Goal: Task Accomplishment & Management: Use online tool/utility

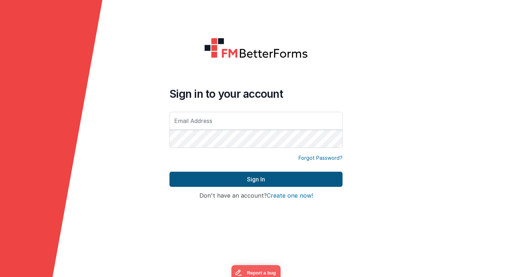
type input "[EMAIL_ADDRESS][DOMAIN_NAME]"
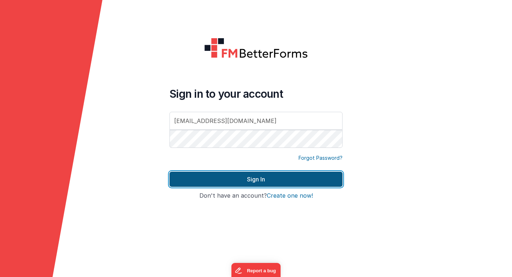
click at [186, 178] on button "Sign In" at bounding box center [255, 178] width 173 height 15
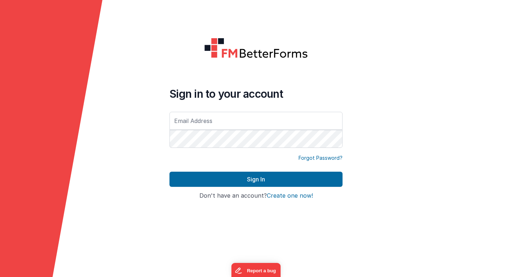
type input "[EMAIL_ADDRESS][DOMAIN_NAME]"
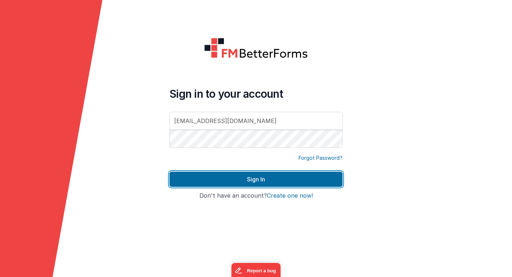
click at [186, 178] on button "Sign In" at bounding box center [255, 178] width 173 height 15
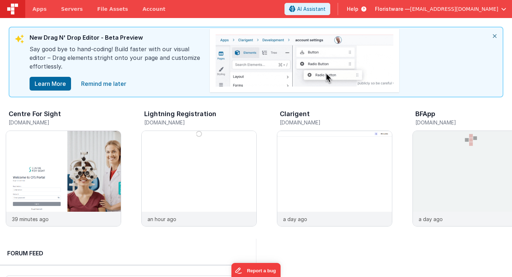
click at [410, 9] on span "Floristware —" at bounding box center [392, 8] width 35 height 7
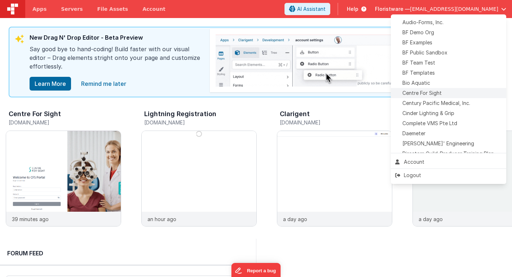
scroll to position [49, 0]
click at [428, 132] on div "Daemeter" at bounding box center [448, 133] width 107 height 7
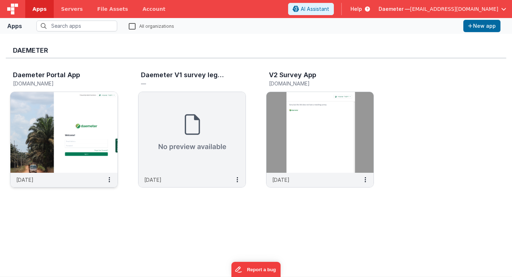
click at [100, 122] on img at bounding box center [63, 132] width 107 height 81
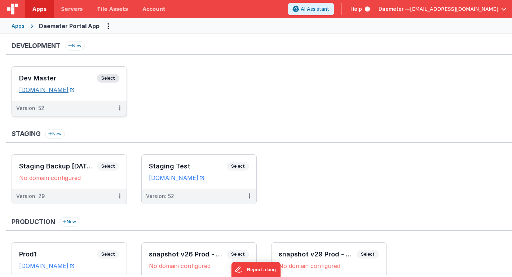
click at [74, 91] on link "daemeterportaldev.fmbetterforms.com" at bounding box center [46, 89] width 55 height 7
click at [56, 79] on h3 "Dev Master" at bounding box center [58, 78] width 78 height 7
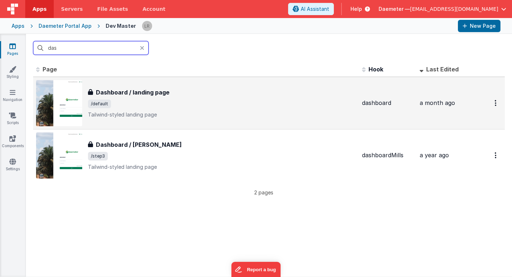
type input "das"
click at [152, 107] on span "/default" at bounding box center [222, 103] width 268 height 9
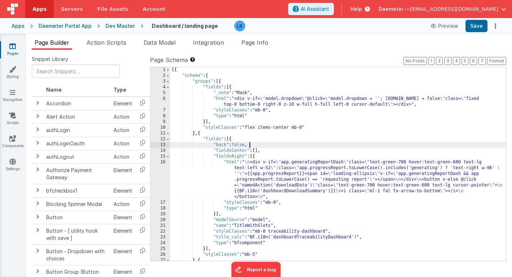
click at [257, 142] on div "[{ "schema" : { "groups" : [{ "fields" : [{ "_note" : "Mask" , "html" : "<div v…" at bounding box center [337, 169] width 335 height 205
click at [218, 134] on div "[{ "schema" : { "groups" : [{ "fields" : [{ "_note" : "Mask" , "html" : "<div v…" at bounding box center [337, 169] width 335 height 205
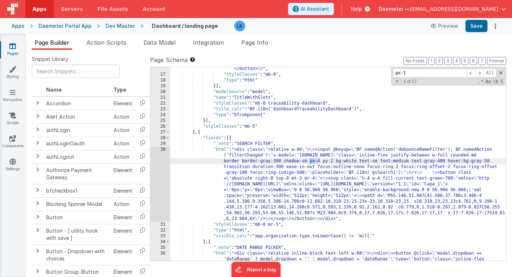
scroll to position [716, 0]
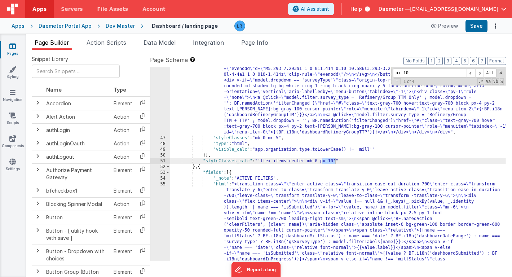
type input "px-10"
drag, startPoint x: 237, startPoint y: 162, endPoint x: 250, endPoint y: 162, distance: 13.0
click at [250, 162] on div ""html" : "<div class= \" relative inline-block text-left w-60 z-10 \" > \n <div…" at bounding box center [337, 240] width 335 height 441
drag, startPoint x: 202, startPoint y: 161, endPoint x: 340, endPoint y: 159, distance: 137.6
click at [340, 159] on div ""html" : "<div class= \" relative inline-block text-left w-60 z-10 \" > \n <div…" at bounding box center [337, 240] width 335 height 441
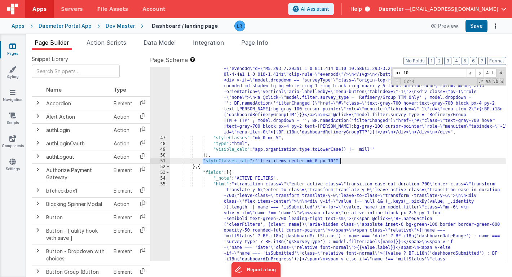
click at [344, 161] on div ""html" : "<div class= \" relative inline-block text-left w-60 z-10 \" > \n <div…" at bounding box center [337, 240] width 335 height 441
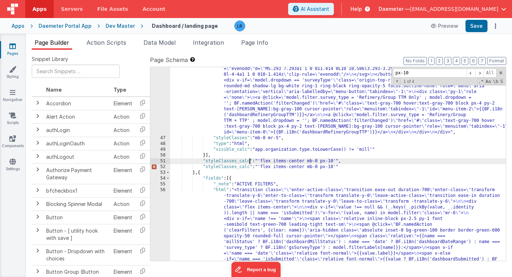
click at [249, 161] on div ""html" : "<div class= \" relative inline-block text-left w-60 z-10 \" > \n <div…" at bounding box center [337, 240] width 335 height 441
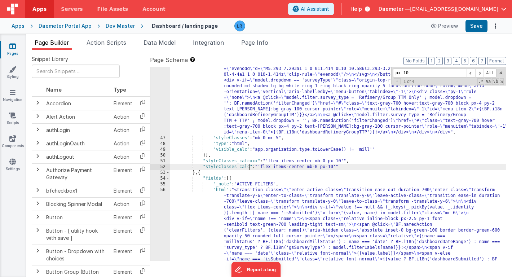
click at [250, 168] on div ""html" : "<div class= \" relative inline-block text-left w-60 z-10 \" > \n <div…" at bounding box center [337, 240] width 335 height 441
click at [249, 167] on div ""html" : "<div class= \" relative inline-block text-left w-60 z-10 \" > \n <div…" at bounding box center [337, 240] width 335 height 441
click at [322, 168] on div ""html" : "<div class= \" relative inline-block text-left w-60 z-10 \" > \n <div…" at bounding box center [337, 240] width 335 height 441
click at [475, 30] on button "Save" at bounding box center [476, 26] width 22 height 12
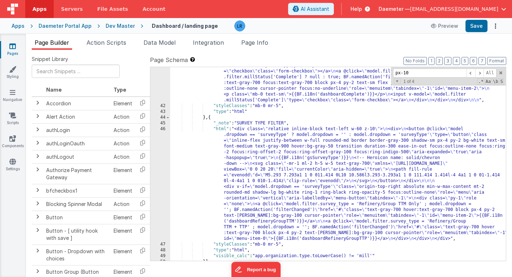
scroll to position [609, 0]
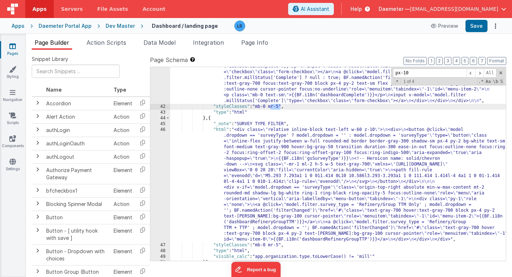
drag, startPoint x: 271, startPoint y: 106, endPoint x: 280, endPoint y: 106, distance: 9.4
click at [280, 106] on div ""html" : "<div class= \" relative inline-block text-left w-60 z-10 \" > \n <div…" at bounding box center [337, 120] width 335 height 366
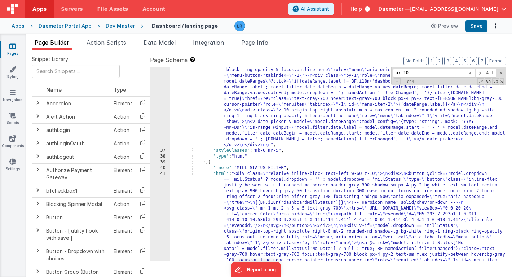
scroll to position [378, 0]
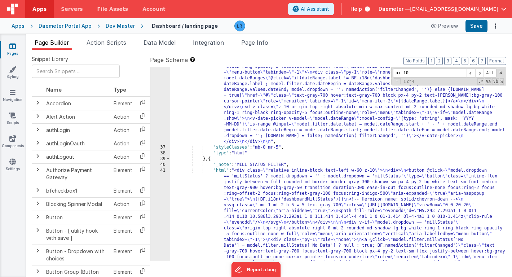
click at [215, 160] on div ""html" : "<div class= \" relative inline-block text-left w-60 \" > \n <div> \n …" at bounding box center [337, 252] width 335 height 505
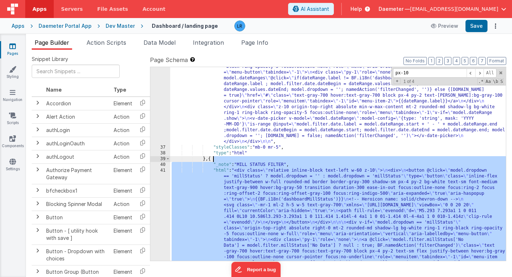
click at [215, 160] on div ""html" : "<div class= \" relative inline-block text-left w-60 \" > \n <div> \n …" at bounding box center [337, 252] width 335 height 505
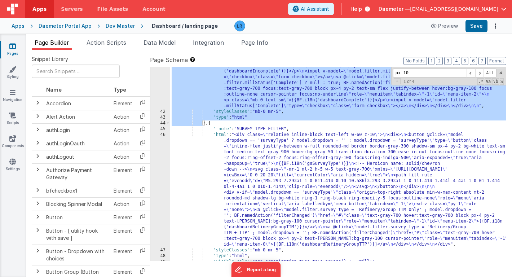
scroll to position [585, 0]
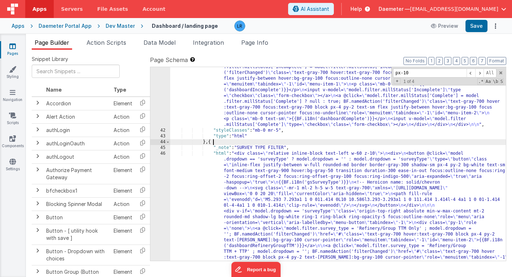
click at [214, 141] on div ""html" : "<div class= \" relative inline-block text-left w-60 z-10 \" > \n <div…" at bounding box center [337, 198] width 335 height 476
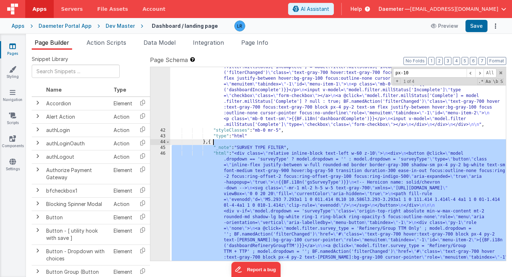
click at [214, 141] on div ""html" : "<div class= \" relative inline-block text-left w-60 z-10 \" > \n <div…" at bounding box center [337, 198] width 335 height 476
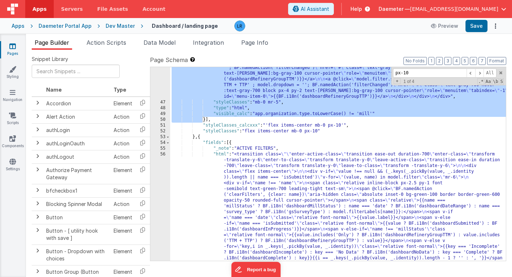
scroll to position [747, 0]
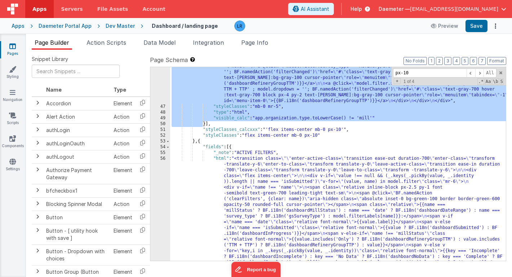
click at [281, 106] on div ""html" : "<div class= \" relative inline-block text-left w-60 z-10 \" > \n <div…" at bounding box center [337, 208] width 335 height 441
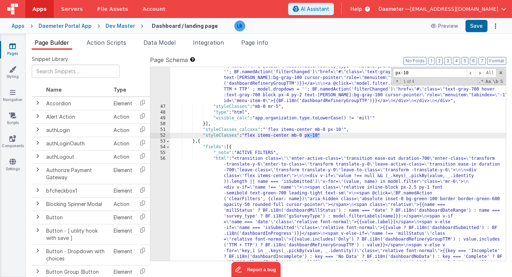
drag, startPoint x: 307, startPoint y: 135, endPoint x: 320, endPoint y: 136, distance: 13.3
click at [320, 136] on div ""html" : "<div class= \" relative inline-block text-left w-60 z-10 \" > \n <div…" at bounding box center [337, 208] width 335 height 441
click at [480, 24] on button "Save" at bounding box center [476, 26] width 22 height 12
click at [304, 136] on div ""html" : "<div class= \" relative inline-block text-left w-60 z-10 \" > \n <div…" at bounding box center [337, 208] width 335 height 441
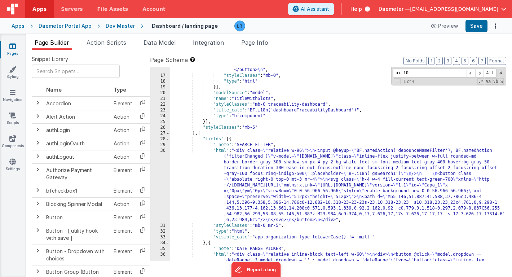
scroll to position [125, 0]
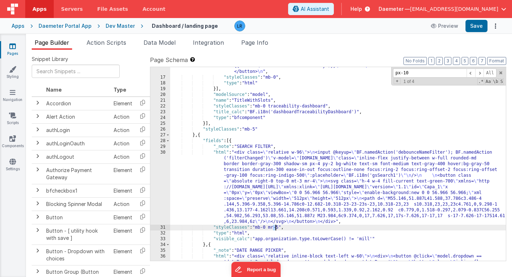
click at [276, 227] on div ""html" : " \n <div v-if= \" app.generatingReportDash \" class= \" text-green-70…" at bounding box center [337, 223] width 335 height 378
click at [478, 27] on button "Save" at bounding box center [476, 26] width 22 height 12
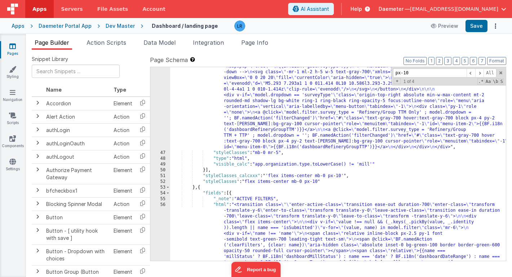
scroll to position [773, 0]
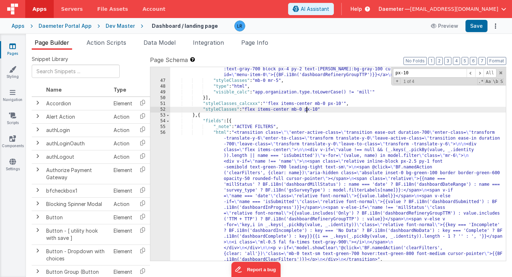
click at [307, 111] on div ""html" : "<div class= \" relative inline-block text-left w-60 z-10 \" > \n <div…" at bounding box center [337, 120] width 335 height 315
click at [477, 27] on button "Save" at bounding box center [476, 26] width 22 height 12
click at [309, 110] on div ""html" : "<div class= \" relative inline-block text-left w-60 z-10 \" > \n <div…" at bounding box center [337, 120] width 335 height 315
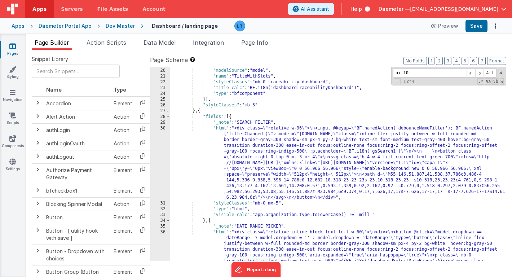
scroll to position [149, 0]
click at [275, 206] on div "}] , "modelSource" : "model" , "name" : "TitleWithSlots" , "styleClasses" : "mb…" at bounding box center [337, 233] width 335 height 343
click at [275, 204] on div "}] , "modelSource" : "model" , "name" : "TitleWithSlots" , "styleClasses" : "mb…" at bounding box center [337, 233] width 335 height 343
click at [440, 7] on span "[EMAIL_ADDRESS][DOMAIN_NAME]" at bounding box center [454, 8] width 88 height 7
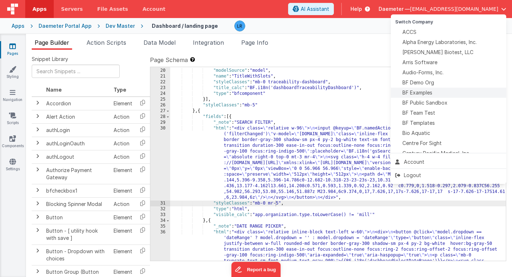
click at [426, 90] on span "BF Examples" at bounding box center [417, 92] width 30 height 7
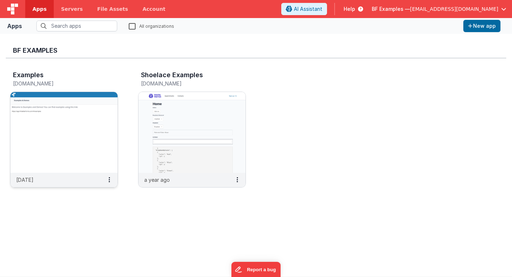
click at [80, 131] on img at bounding box center [63, 132] width 107 height 81
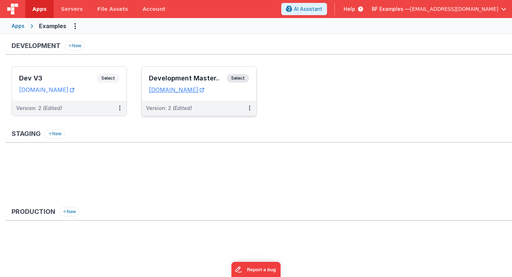
click at [184, 83] on div "Development Master.. Select" at bounding box center [199, 80] width 100 height 12
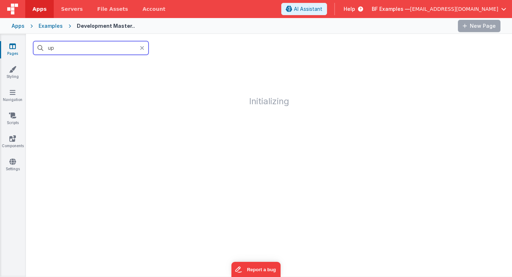
type input "up"
click at [142, 49] on icon at bounding box center [142, 48] width 4 height 6
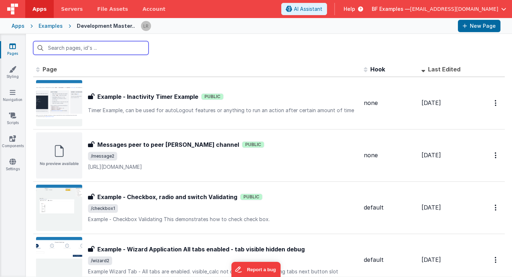
click at [114, 46] on input "text" at bounding box center [90, 48] width 115 height 14
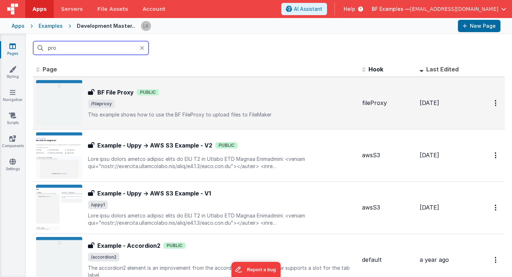
type input "pro"
click at [161, 100] on span "/fileproxy" at bounding box center [222, 103] width 268 height 9
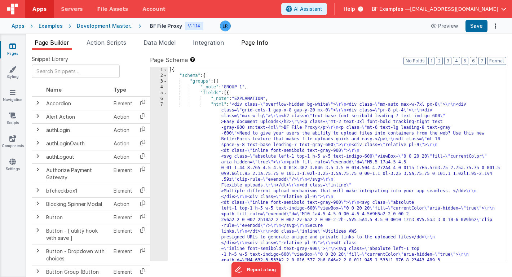
click at [268, 42] on span "Page Info" at bounding box center [254, 42] width 27 height 7
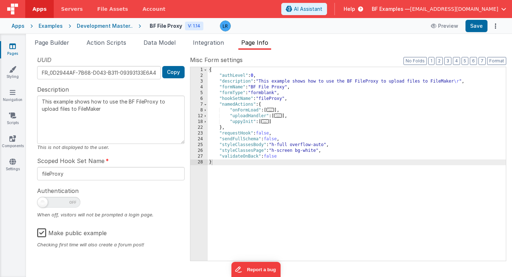
click at [273, 110] on span "..." at bounding box center [270, 110] width 8 height 4
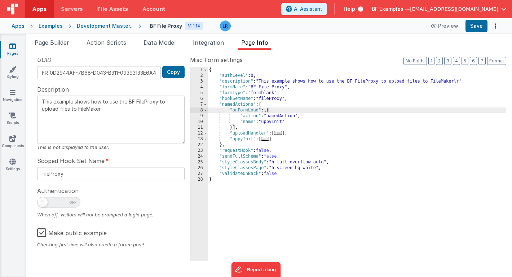
click at [265, 141] on span "..." at bounding box center [265, 139] width 8 height 4
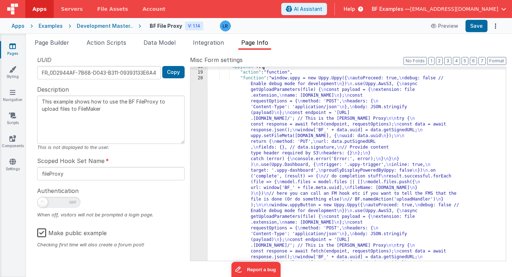
scroll to position [187, 0]
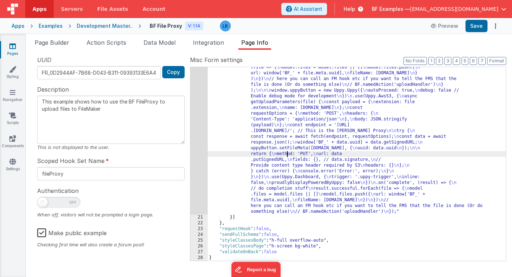
click at [288, 155] on div ""function" : "window.uppy = new Uppy.Uppy({ \n autoProceed: true, \n debug: fal…" at bounding box center [357, 187] width 298 height 453
click at [197, 151] on div "20" at bounding box center [198, 88] width 17 height 254
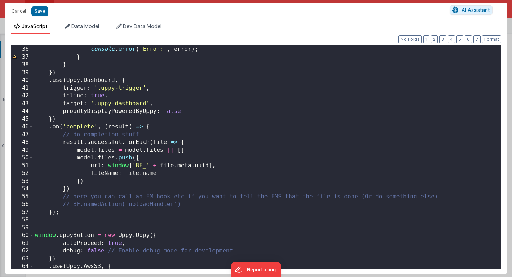
scroll to position [271, 0]
click at [130, 188] on div "console . error ( 'Error:' , error ) ; } } }) . use ( Uppy . Dashboard , { trig…" at bounding box center [267, 164] width 467 height 238
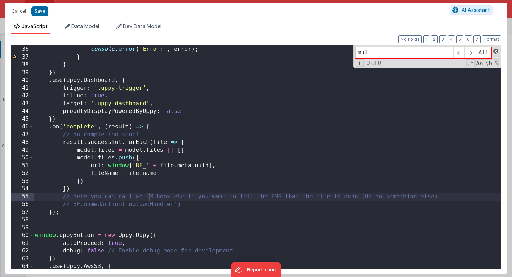
type input "mul"
click at [496, 52] on span at bounding box center [495, 51] width 5 height 5
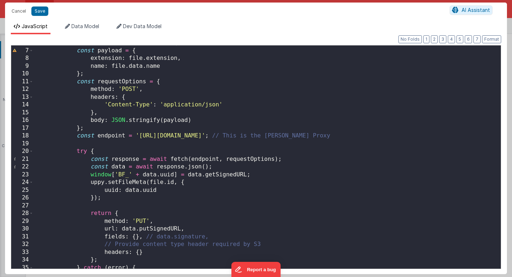
scroll to position [0, 0]
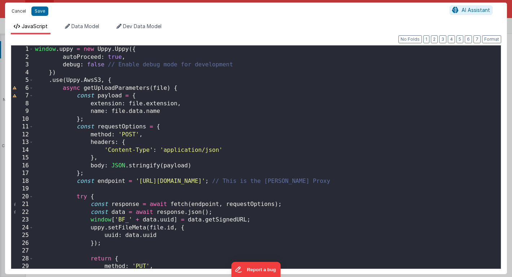
click at [18, 10] on button "Cancel" at bounding box center [19, 11] width 22 height 10
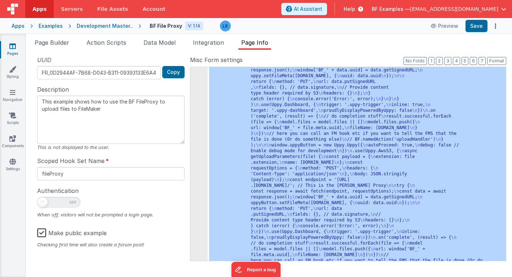
scroll to position [53, 0]
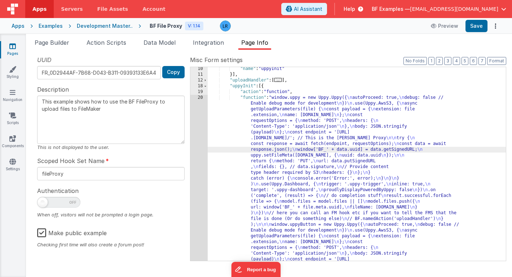
scroll to position [147, 0]
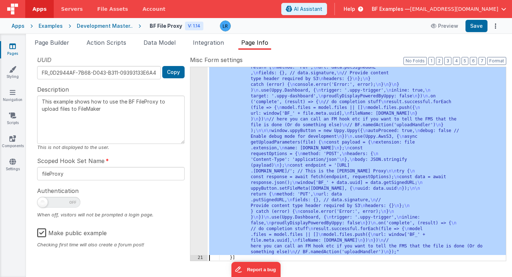
click at [200, 151] on div "20 21 22 23 24 25 26 27 28" at bounding box center [198, 227] width 17 height 453
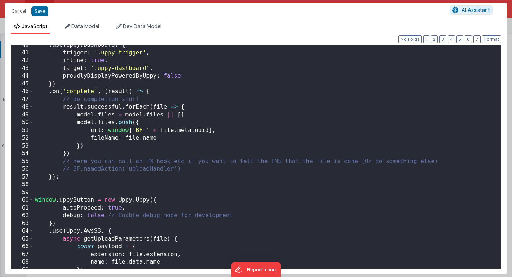
scroll to position [307, 0]
click at [18, 11] on button "Cancel" at bounding box center [19, 11] width 22 height 10
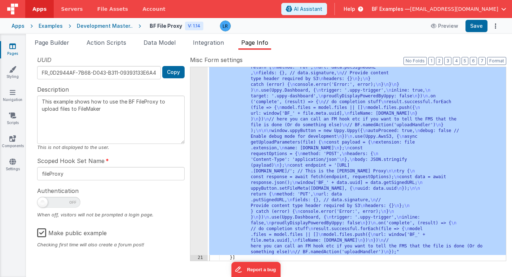
click at [410, 9] on span "BF Examples —" at bounding box center [390, 8] width 38 height 7
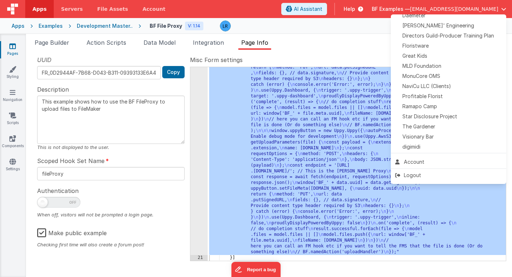
scroll to position [169, 0]
click at [407, 106] on span "Ramapo Camp" at bounding box center [419, 105] width 35 height 7
type textarea "This example shows how to use the BF FileProxy to upload files to FileMaker"
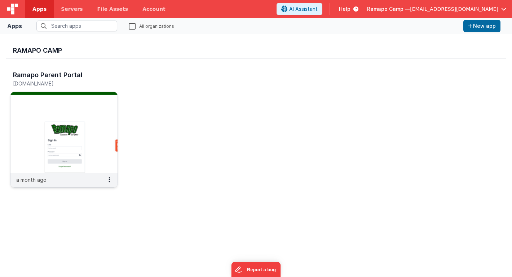
click at [52, 114] on img at bounding box center [63, 132] width 107 height 81
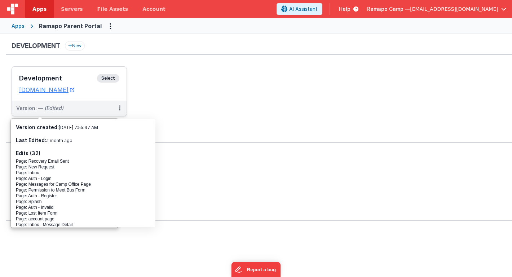
click at [68, 75] on h3 "Development" at bounding box center [58, 78] width 78 height 7
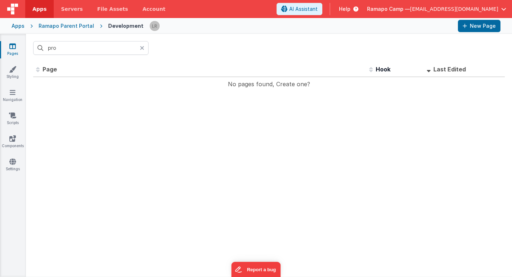
click at [142, 49] on icon at bounding box center [142, 48] width 4 height 6
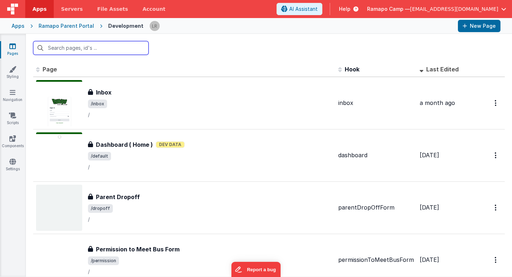
click at [122, 52] on input "text" at bounding box center [90, 48] width 115 height 14
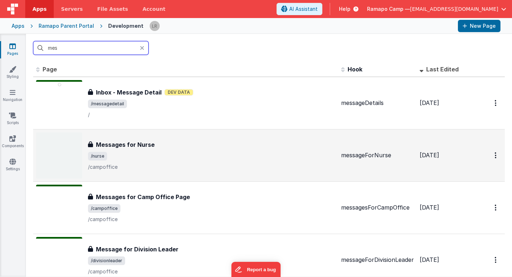
type input "mes"
click at [264, 148] on div "Messages for Nurse" at bounding box center [211, 144] width 247 height 9
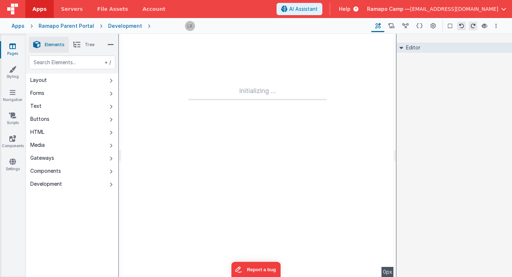
type input "FR_E1B3BA0C-1CA4-574E-A0EC-B24B61D6593D"
type textarea "/campoffice"
type input "messageForNurse"
checkbox input "true"
click at [433, 28] on icon at bounding box center [432, 26] width 5 height 8
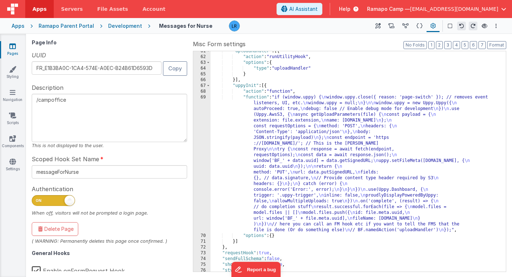
scroll to position [462, 0]
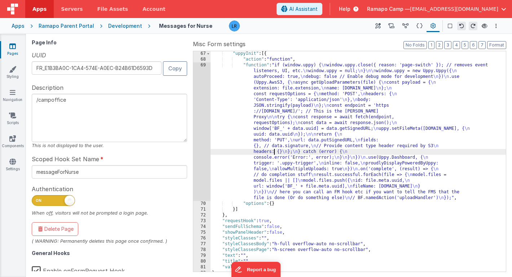
click at [275, 153] on div ""uppyInit" : [{ "action" : "function" , "function" : "if (window.uppy) { \n win…" at bounding box center [357, 167] width 295 height 232
click at [199, 150] on div "69" at bounding box center [201, 131] width 17 height 138
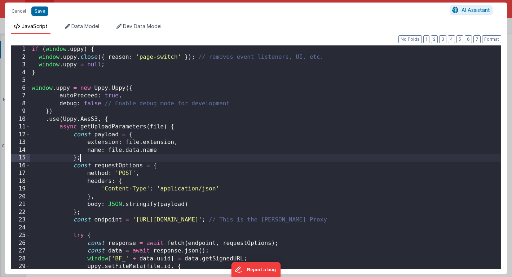
click at [199, 150] on div "if ( window . uppy ) { window . uppy . close ({ reason : 'page-switch' }) ; // …" at bounding box center [265, 164] width 470 height 239
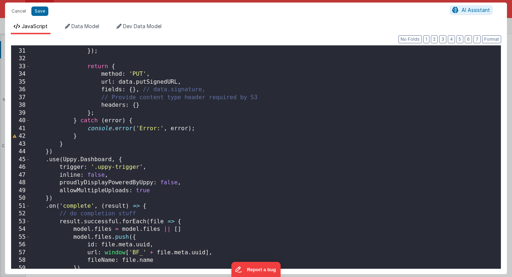
scroll to position [237, 0]
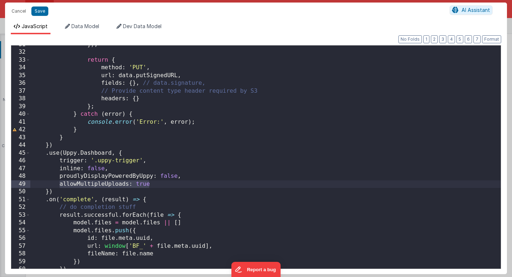
drag, startPoint x: 58, startPoint y: 185, endPoint x: 152, endPoint y: 184, distance: 93.7
click at [152, 184] on div "}) ; return { method : 'PUT' , url : data . putSignedURL , fields : { } , // da…" at bounding box center [265, 160] width 470 height 239
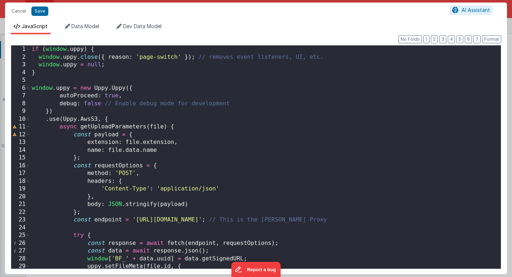
scroll to position [0, 0]
click at [13, 10] on button "Cancel" at bounding box center [19, 11] width 22 height 10
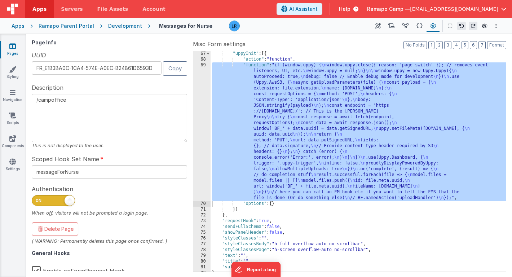
click at [205, 165] on div "69" at bounding box center [201, 131] width 17 height 138
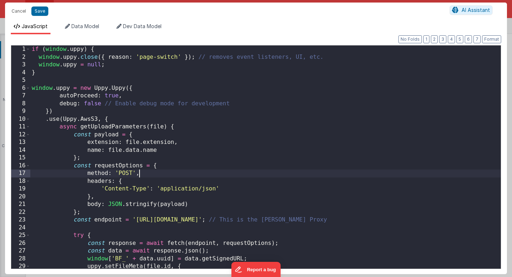
click at [205, 165] on div "if ( window . uppy ) { window . uppy . close ({ reason : 'page-switch' }) ; // …" at bounding box center [265, 164] width 470 height 239
click at [15, 8] on button "Cancel" at bounding box center [19, 11] width 22 height 10
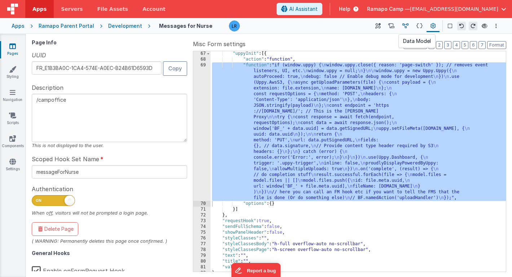
click at [406, 27] on icon at bounding box center [405, 26] width 6 height 8
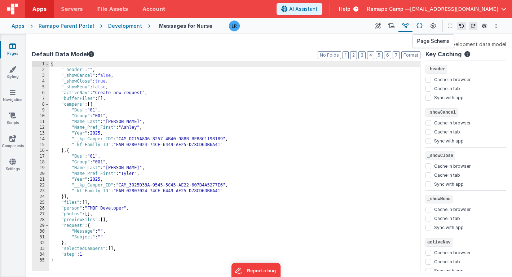
click at [420, 26] on icon at bounding box center [419, 26] width 6 height 8
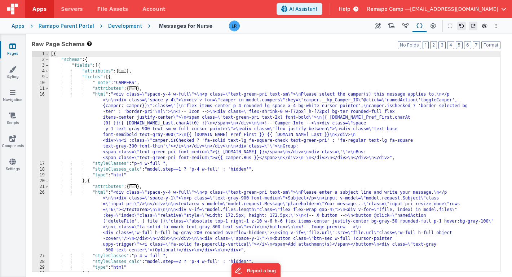
scroll to position [114, 0]
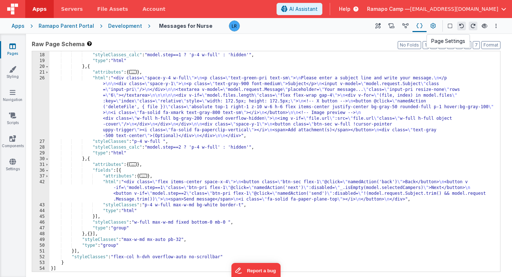
click at [432, 28] on icon at bounding box center [432, 26] width 5 height 8
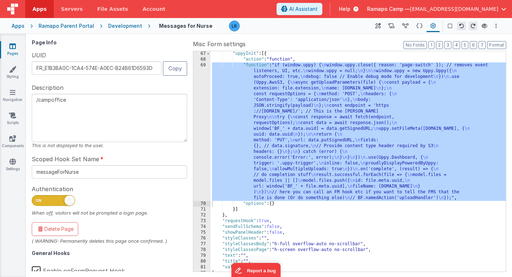
click at [202, 153] on div "69" at bounding box center [201, 131] width 17 height 138
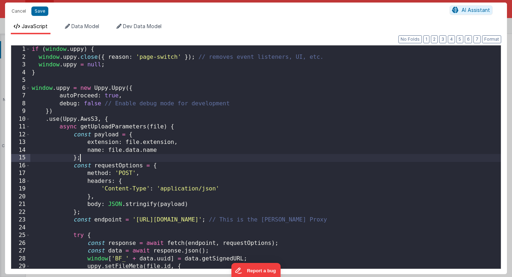
click at [202, 153] on div "if ( window . uppy ) { window . uppy . close ({ reason : 'page-switch' }) ; // …" at bounding box center [265, 164] width 470 height 239
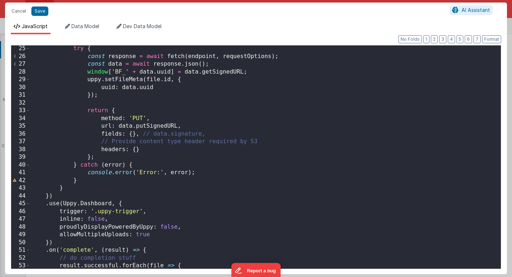
scroll to position [257, 0]
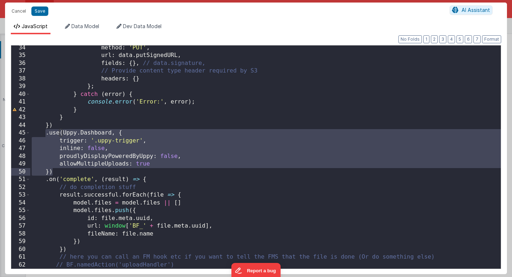
drag, startPoint x: 46, startPoint y: 134, endPoint x: 70, endPoint y: 170, distance: 43.0
click at [70, 170] on div "method : 'PUT' , url : data . putSignedURL , fields : { } , // data.signature, …" at bounding box center [265, 163] width 470 height 239
click at [16, 10] on button "Cancel" at bounding box center [19, 11] width 22 height 10
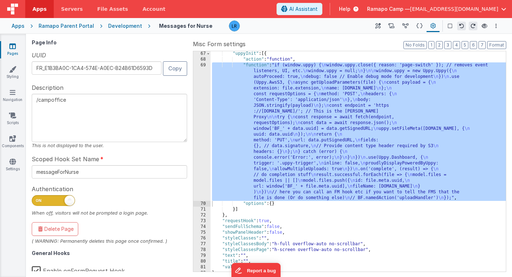
scroll to position [461, 0]
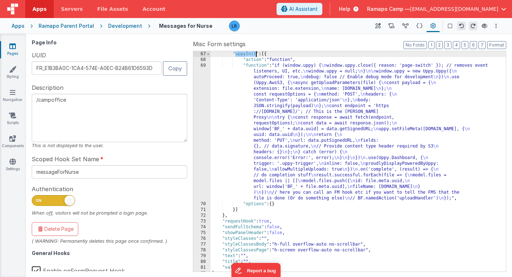
drag, startPoint x: 236, startPoint y: 55, endPoint x: 256, endPoint y: 56, distance: 20.2
click at [256, 56] on div ""uppyInit" : [{ "action" : "function" , "function" : "if (window.uppy) { \n win…" at bounding box center [357, 167] width 295 height 232
click at [403, 10] on span "Ramapo Camp —" at bounding box center [388, 8] width 43 height 7
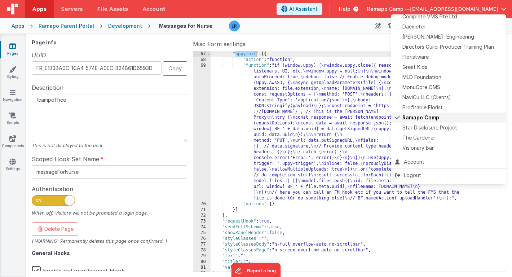
scroll to position [155, 0]
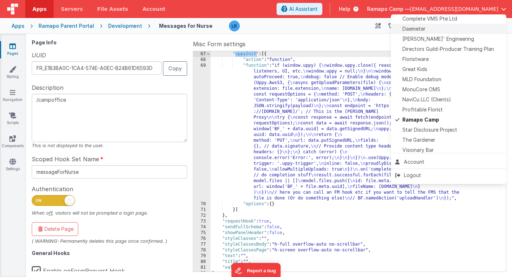
click at [424, 29] on span "Daemeter" at bounding box center [413, 28] width 23 height 7
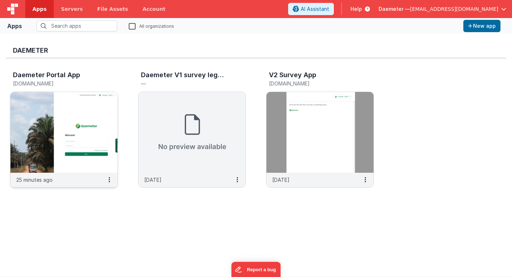
click at [83, 117] on img at bounding box center [63, 132] width 107 height 81
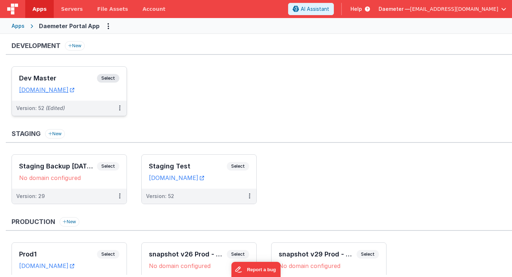
click at [72, 82] on div "Dev Master Select" at bounding box center [69, 80] width 100 height 12
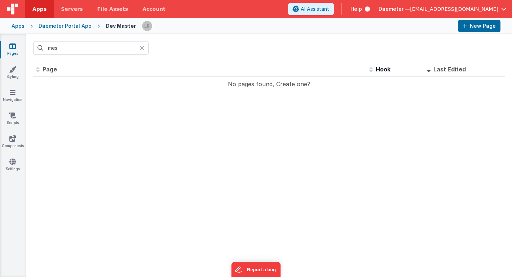
click at [144, 48] on icon at bounding box center [142, 48] width 4 height 6
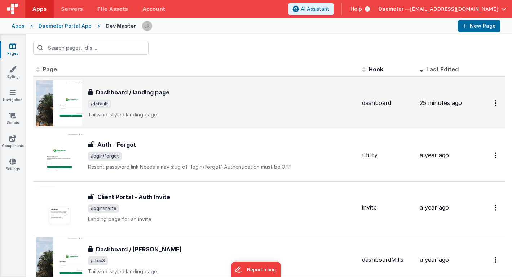
click at [170, 109] on div "Dashboard / landing page Dashboard / landing page /default Tailwind-styled land…" at bounding box center [222, 103] width 268 height 30
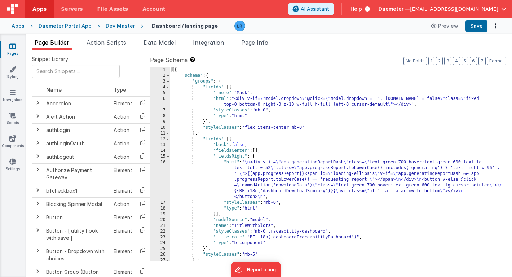
click at [216, 108] on div "[{ "schema" : { "groups" : [{ "fields" : [{ "_note" : "Mask" , "html" : "<div v…" at bounding box center [337, 169] width 335 height 205
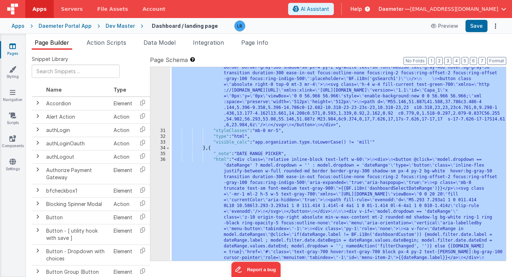
scroll to position [387, 0]
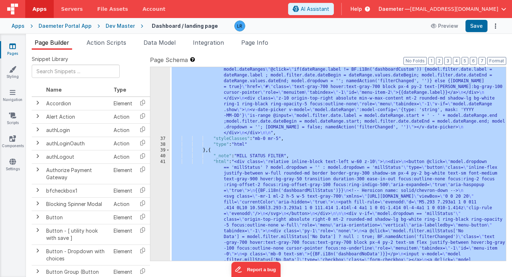
click at [300, 199] on div ""html" : "<div class= \" relative inline-block text-left w-60 \" > \n <div> \n …" at bounding box center [337, 244] width 335 height 505
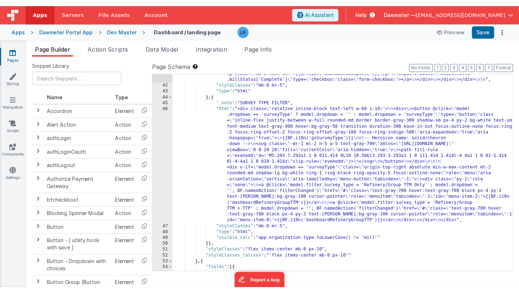
scroll to position [725, 0]
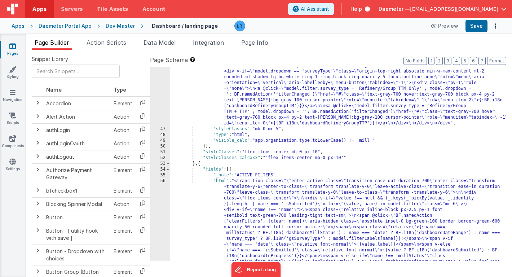
click at [281, 130] on div ""html" : "<div class= \" relative inline-block text-left w-60 z-10 \" > \n <div…" at bounding box center [337, 231] width 335 height 441
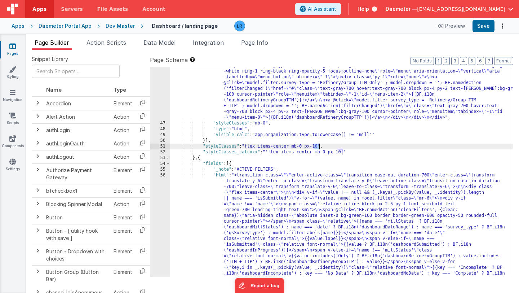
drag, startPoint x: 315, startPoint y: 147, endPoint x: 319, endPoint y: 147, distance: 4.7
click at [319, 147] on div ""html" : "<div class= \" relative inline-block text-left w-60 z-10 \" > \n <div…" at bounding box center [341, 233] width 343 height 457
click at [479, 28] on button "Save" at bounding box center [483, 26] width 22 height 12
click at [317, 146] on div ""html" : "<div class= \" relative inline-block text-left w-60 z-10 \" > \n <div…" at bounding box center [341, 233] width 343 height 457
click at [291, 98] on div ""html" : "<div class= \" relative inline-block text-left w-60 z-10 \" > \n <div…" at bounding box center [341, 233] width 343 height 457
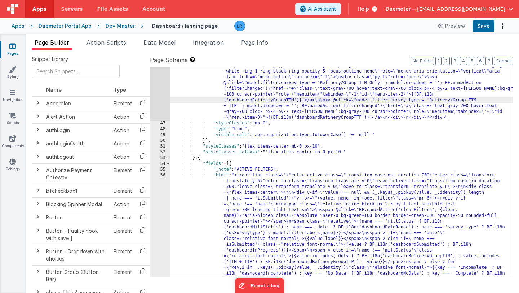
click at [262, 99] on div ""html" : "<div class= \" relative inline-block text-left w-60 z-10 \" > \n <div…" at bounding box center [341, 233] width 343 height 457
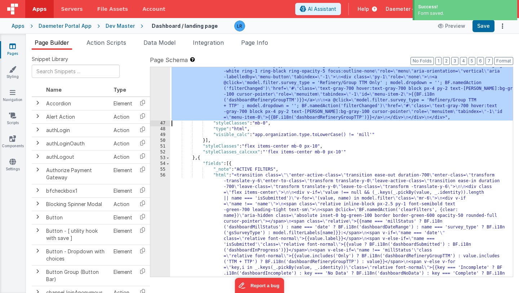
click at [160, 90] on div "46" at bounding box center [160, 62] width 20 height 115
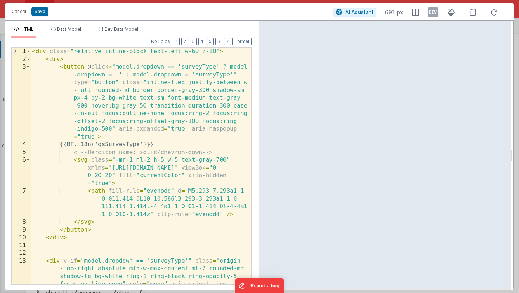
scroll to position [0, 0]
drag, startPoint x: 191, startPoint y: 52, endPoint x: 197, endPoint y: 52, distance: 5.8
click at [197, 52] on div "< div class = "relative inline-block text-left w-60 z-10" > < div > < button @ …" at bounding box center [141, 193] width 220 height 291
drag, startPoint x: 185, startPoint y: 52, endPoint x: 191, endPoint y: 52, distance: 6.1
click at [191, 52] on div "< div class = "relative inline-block text-left w- z-10" > < div > < button @ cl…" at bounding box center [141, 193] width 220 height 291
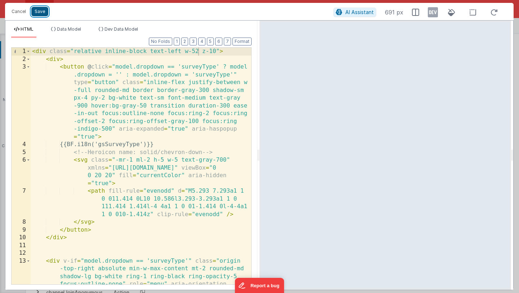
click at [40, 10] on button "Save" at bounding box center [39, 11] width 17 height 9
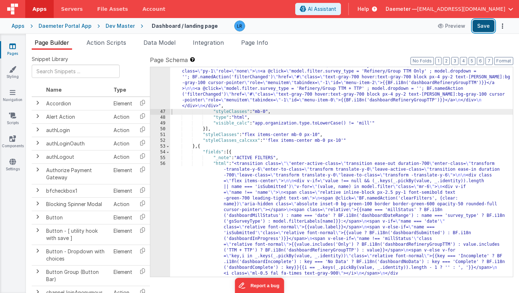
click at [481, 27] on button "Save" at bounding box center [483, 26] width 22 height 12
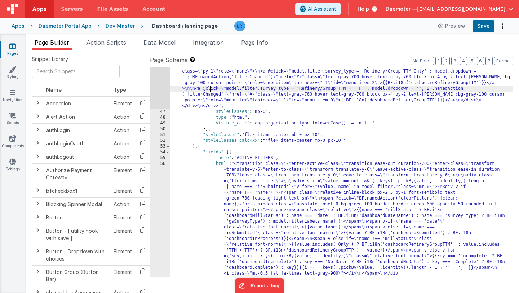
click at [211, 89] on div ""html" : "<div class= \" relative inline-block text-left w-52 z-10 \" > \n <div…" at bounding box center [341, 228] width 343 height 446
click at [159, 85] on div "46" at bounding box center [160, 57] width 20 height 104
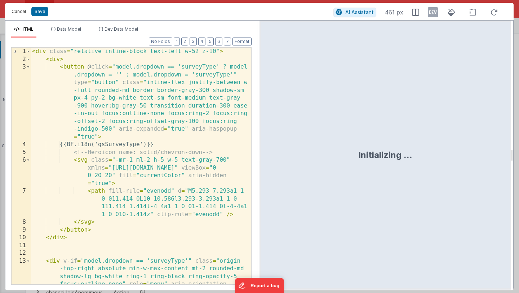
click at [17, 12] on button "Cancel" at bounding box center [19, 11] width 22 height 10
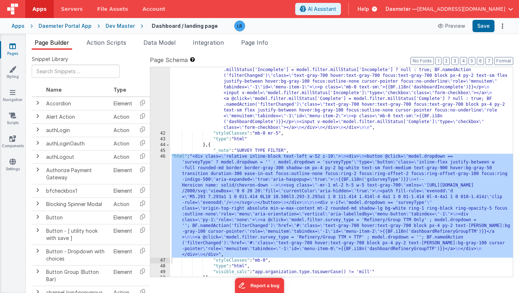
scroll to position [450, 0]
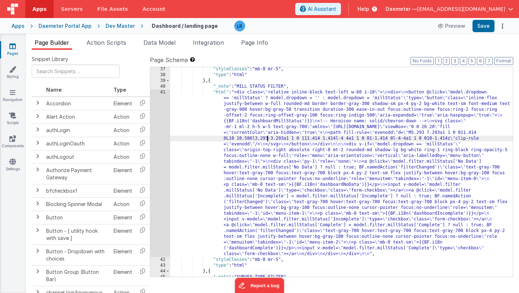
click at [268, 141] on div ""styleClasses" : "mb-0 mr-5" , "type" : "html" } , { "_note" : "MILL STATUS FIL…" at bounding box center [341, 225] width 343 height 319
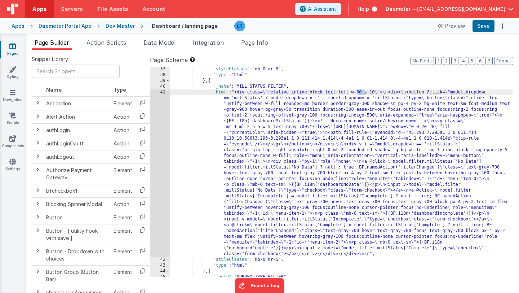
drag, startPoint x: 358, startPoint y: 92, endPoint x: 363, endPoint y: 93, distance: 4.7
click at [363, 93] on div ""styleClasses" : "mb-0 mr-5" , "type" : "html" } , { "_note" : "MILL STATUS FIL…" at bounding box center [341, 225] width 343 height 319
click at [487, 28] on button "Save" at bounding box center [483, 26] width 22 height 12
click at [259, 143] on div ""styleClasses" : "mb-0 mr-5" , "type" : "html" } , { "_note" : "MILL STATUS FIL…" at bounding box center [341, 225] width 343 height 319
drag, startPoint x: 364, startPoint y: 91, endPoint x: 357, endPoint y: 91, distance: 6.5
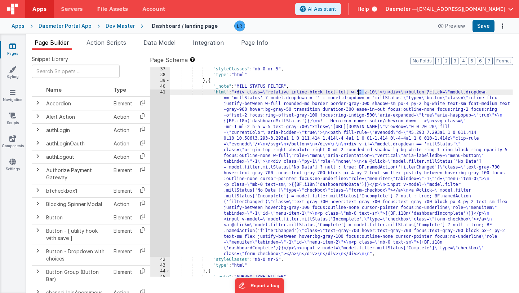
click at [357, 91] on div ""styleClasses" : "mb-0 mr-5" , "type" : "html" } , { "_note" : "MILL STATUS FIL…" at bounding box center [341, 225] width 343 height 319
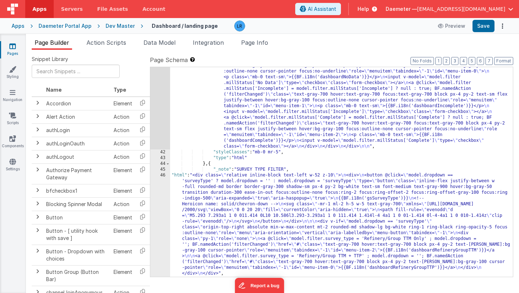
scroll to position [558, 0]
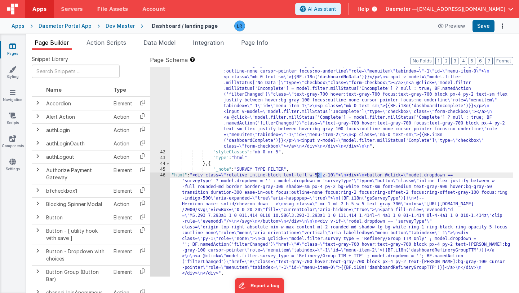
drag, startPoint x: 322, startPoint y: 175, endPoint x: 317, endPoint y: 175, distance: 4.7
click at [317, 175] on div ""html" : "<div class= \" relative inline-block text-left w-60 z-10 \" > \n <div…" at bounding box center [341, 173] width 343 height 382
click at [224, 225] on div ""html" : "<div class= \" relative inline-block text-left w-60 z-10 \" > \n <div…" at bounding box center [341, 173] width 343 height 382
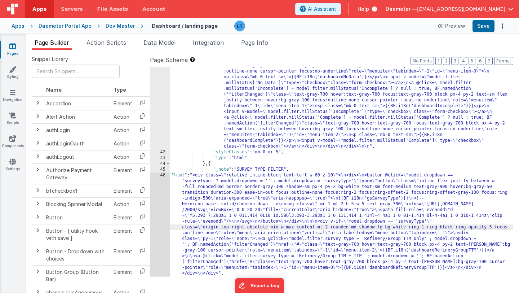
click at [159, 221] on div "46" at bounding box center [160, 224] width 20 height 104
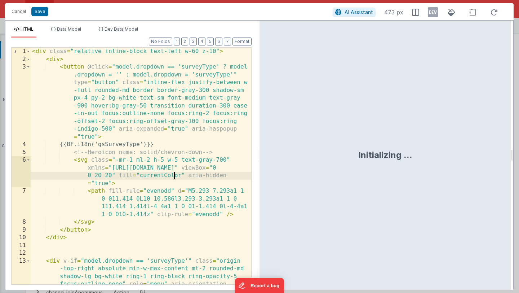
click at [174, 172] on div "< div class = "relative inline-block text-left w-60 z-10" > < div > < button @ …" at bounding box center [141, 193] width 220 height 291
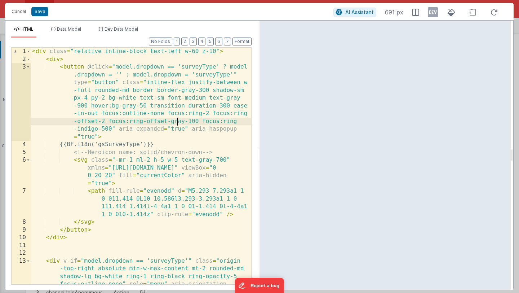
click at [178, 124] on div "< div class = "relative inline-block text-left w-60 z-10" > < div > < button @ …" at bounding box center [141, 193] width 220 height 291
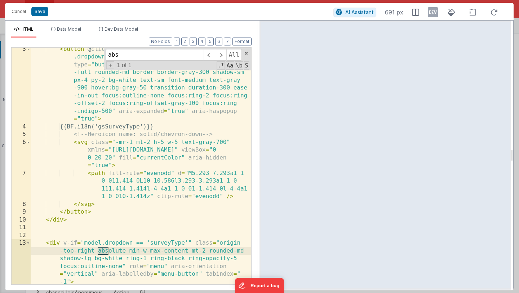
scroll to position [18, 0]
type input "abs"
click at [124, 251] on div "< button @ click = "model.dropdown == 'surveyType' ? model .dropdown = '' : mod…" at bounding box center [141, 206] width 220 height 322
click at [128, 251] on div "< button @ click = "model.dropdown == 'surveyType' ? model .dropdown = '' : mod…" at bounding box center [141, 206] width 220 height 322
paste textarea
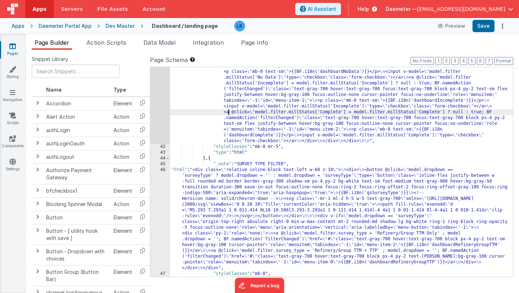
click at [230, 112] on div ""html" : "<div class= \" relative inline-block text-left w-60 z-10 \" > \n <div…" at bounding box center [341, 168] width 343 height 382
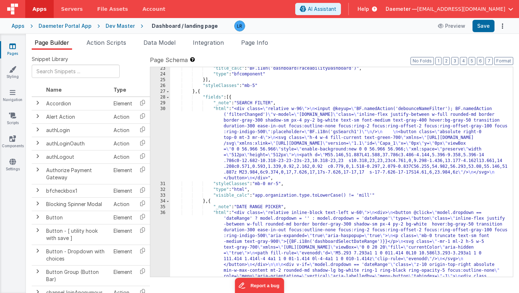
scroll to position [168, 0]
click at [250, 156] on div ""title_calc" : "BF.i18n('dashboardTraceabilityDashboard')" , "type" : "bfcompon…" at bounding box center [341, 242] width 343 height 353
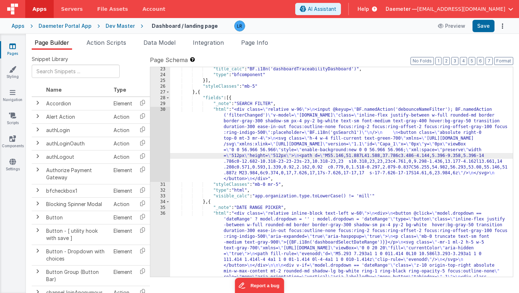
click at [157, 144] on div "30" at bounding box center [160, 144] width 20 height 75
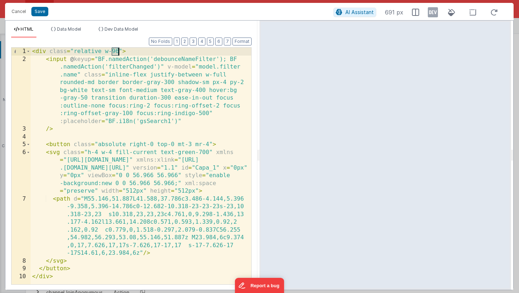
drag, startPoint x: 113, startPoint y: 51, endPoint x: 118, endPoint y: 51, distance: 5.4
click at [118, 51] on div "< div class = "relative w-96" > < input @ keyup = "BF.namedAction('debounceName…" at bounding box center [141, 174] width 220 height 252
drag, startPoint x: 113, startPoint y: 51, endPoint x: 117, endPoint y: 51, distance: 4.3
click at [117, 51] on div "< div class = "relative w-96" > < input @ keyup = "BF.namedAction('debounceName…" at bounding box center [141, 174] width 220 height 252
click at [36, 11] on button "Save" at bounding box center [39, 11] width 17 height 9
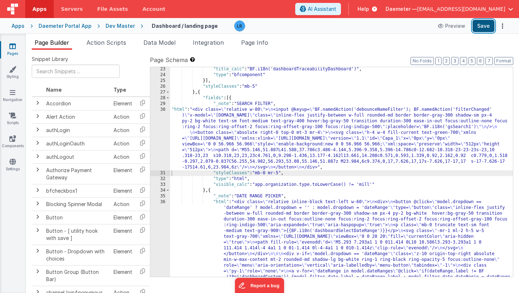
click at [485, 25] on button "Save" at bounding box center [483, 26] width 22 height 12
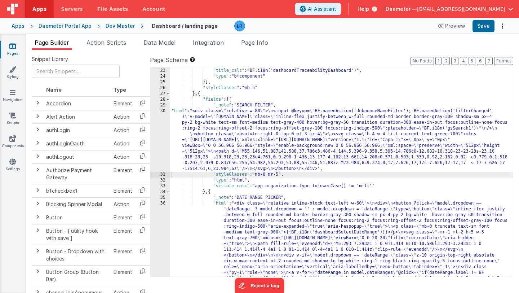
scroll to position [163, 0]
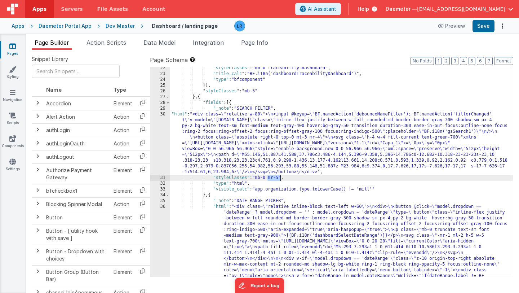
drag, startPoint x: 269, startPoint y: 178, endPoint x: 280, endPoint y: 177, distance: 11.5
click at [280, 177] on div ""styleClasses" : "mb-0 traceability-dashboard" , "title_calc" : "BF.i18n('dashb…" at bounding box center [341, 241] width 343 height 353
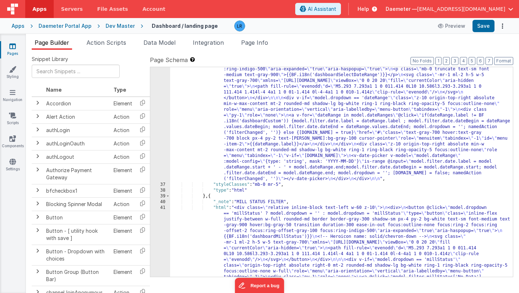
scroll to position [340, 0]
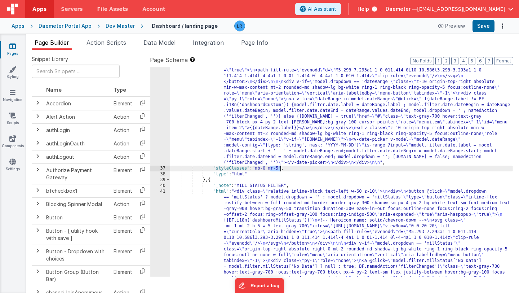
drag, startPoint x: 269, startPoint y: 169, endPoint x: 279, endPoint y: 170, distance: 9.7
click at [279, 170] on div ""html" : "<div class= \" relative inline-block text-left w-60 \" > \n <div> \n …" at bounding box center [341, 284] width 343 height 515
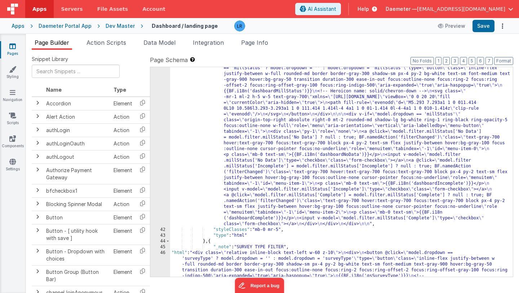
scroll to position [469, 0]
drag, startPoint x: 271, startPoint y: 231, endPoint x: 281, endPoint y: 230, distance: 10.1
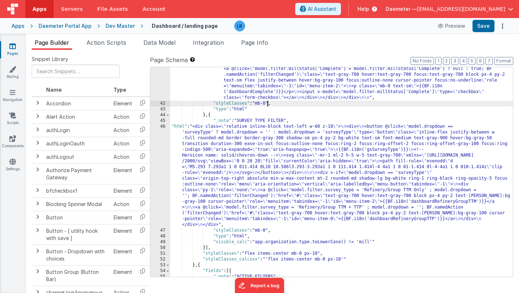
scroll to position [598, 0]
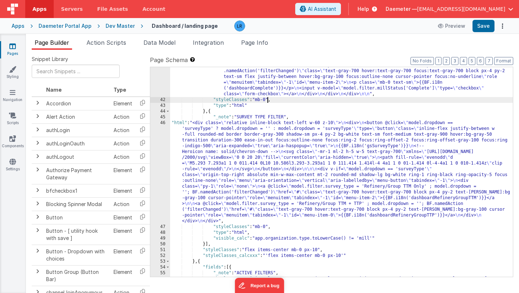
click at [319, 250] on div ""html" : "<div class= \" relative inline-block text-left w-60 z-10 \" > \n <div…" at bounding box center [341, 184] width 343 height 509
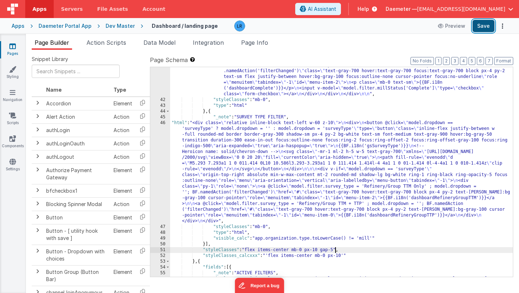
click at [485, 24] on button "Save" at bounding box center [483, 26] width 22 height 12
drag, startPoint x: 335, startPoint y: 249, endPoint x: 248, endPoint y: 250, distance: 86.8
click at [248, 250] on div ""html" : "<div class= \" relative inline-block text-left w-60 z-10 \" > \n <div…" at bounding box center [341, 184] width 343 height 509
click at [329, 248] on div ""html" : "<div class= \" relative inline-block text-left w-60 z-10 \" > \n <div…" at bounding box center [341, 184] width 343 height 509
drag, startPoint x: 324, startPoint y: 249, endPoint x: 335, endPoint y: 249, distance: 11.9
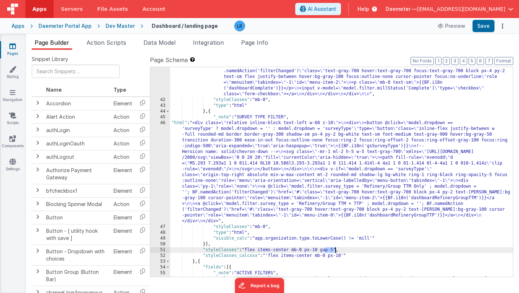
click at [335, 249] on div ""html" : "<div class= \" relative inline-block text-left w-60 z-10 \" > \n <div…" at bounding box center [341, 184] width 343 height 509
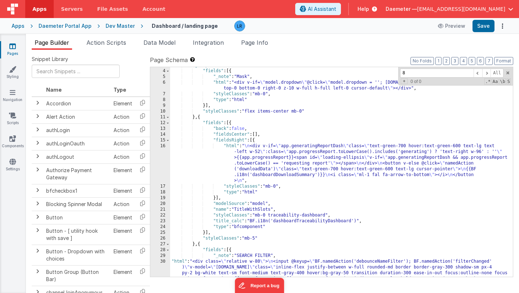
scroll to position [754, 0]
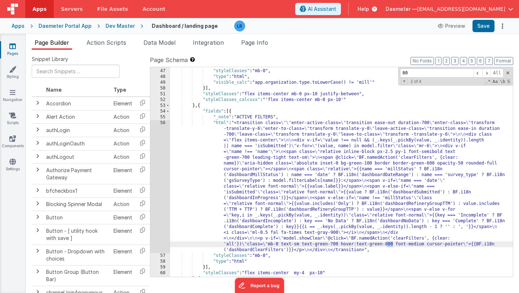
click at [403, 72] on input "80" at bounding box center [436, 72] width 73 height 9
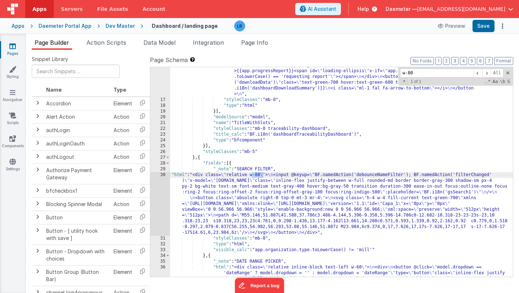
scroll to position [103, 0]
type input "w-80"
click at [257, 174] on div ""html" : " \n <div v-if= \" app.generatingReportDash \" class= \" text-green-70…" at bounding box center [341, 171] width 343 height 209
drag, startPoint x: 257, startPoint y: 175, endPoint x: 261, endPoint y: 175, distance: 4.0
click at [261, 175] on div ""html" : " \n <div v-if= \" app.generatingReportDash \" class= \" text-green-70…" at bounding box center [341, 251] width 343 height 388
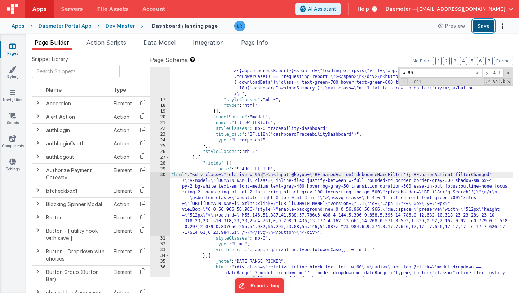
click at [486, 29] on button "Save" at bounding box center [483, 26] width 22 height 12
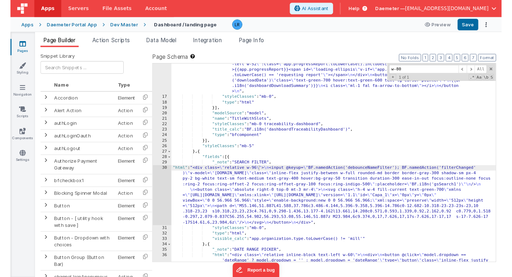
scroll to position [99, 0]
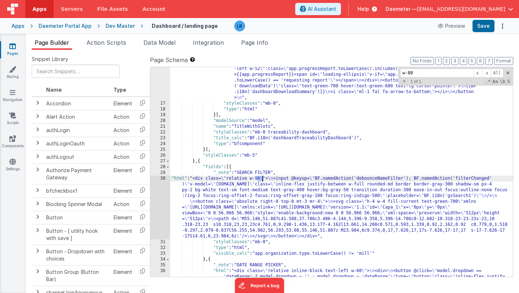
click at [262, 180] on div ""html" : " \n <div v-if= \" app.generatingReportDash \" class= \" text-green-70…" at bounding box center [341, 254] width 343 height 388
click at [481, 28] on button "Save" at bounding box center [483, 26] width 22 height 12
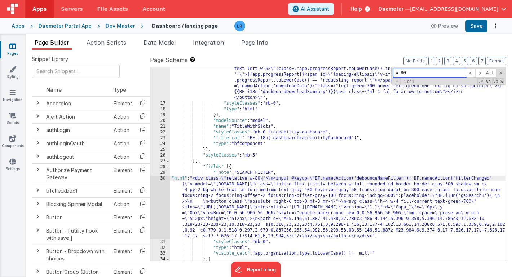
drag, startPoint x: 418, startPoint y: 73, endPoint x: 389, endPoint y: 72, distance: 29.6
click at [389, 72] on div ""html" : " \n <div v-if= \" app.generatingReportDash \" class= \" text-green-70…" at bounding box center [337, 163] width 335 height 193
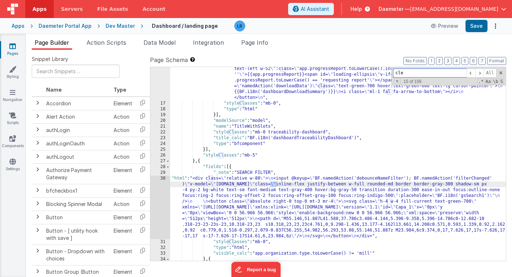
scroll to position [762, 0]
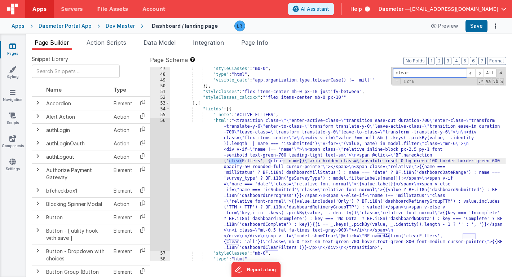
type input "clear"
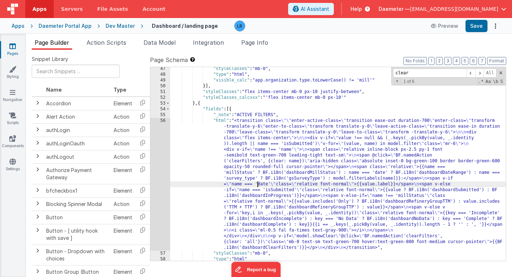
click at [258, 185] on div ""styleClasses" : "mb-0" , "type" : "html" , "visible_calc" : "app.organization.…" at bounding box center [337, 168] width 335 height 205
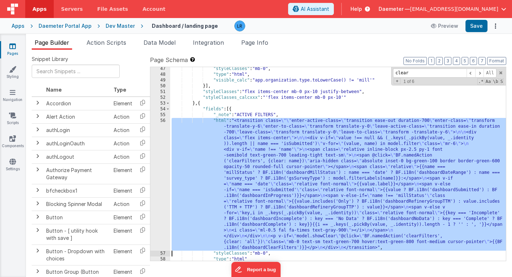
click at [160, 174] on div "56" at bounding box center [160, 184] width 20 height 133
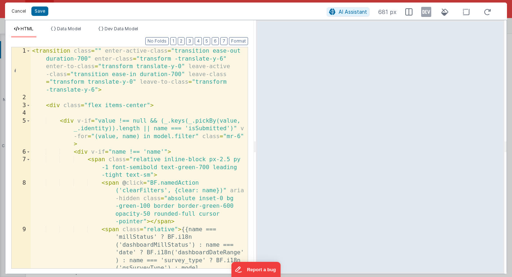
click at [21, 12] on button "Cancel" at bounding box center [19, 11] width 22 height 10
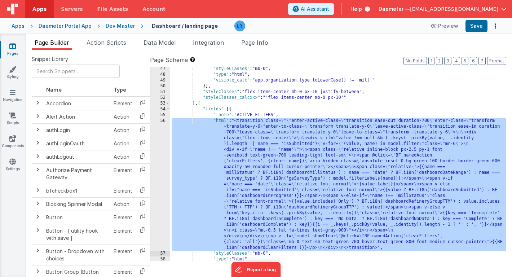
click at [117, 27] on div "Dev Master" at bounding box center [120, 25] width 29 height 7
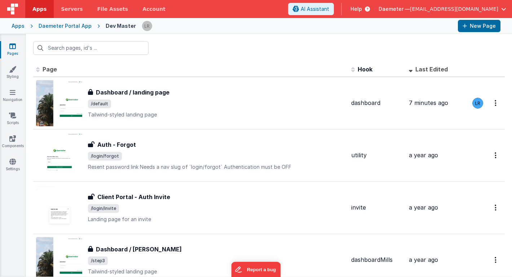
click at [58, 26] on div "Daemeter Portal App" at bounding box center [65, 25] width 53 height 7
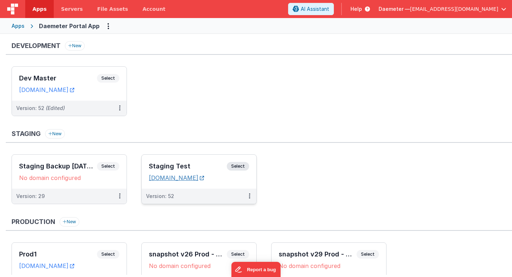
click at [193, 178] on link "daemeterportalstaging.fmbetterforms.com" at bounding box center [176, 177] width 55 height 7
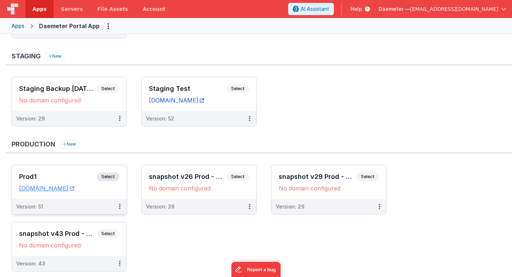
scroll to position [99, 0]
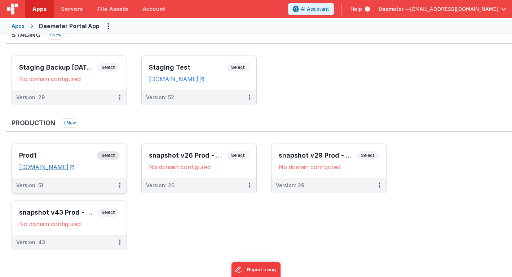
click at [73, 168] on link "portal.knowmyoilpalm.org" at bounding box center [46, 166] width 55 height 7
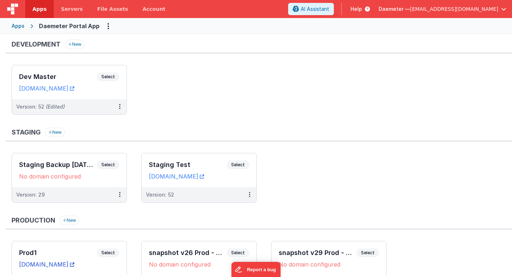
scroll to position [0, 0]
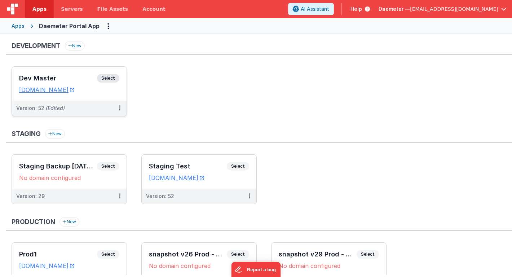
click at [79, 79] on h3 "Dev Master" at bounding box center [58, 78] width 78 height 7
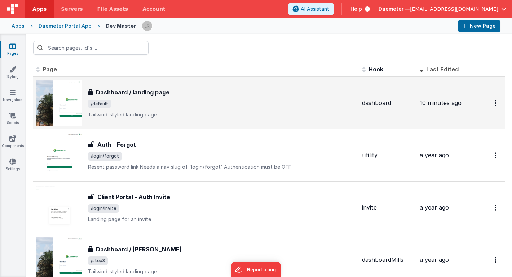
click at [177, 112] on p "Tailwind-styled landing page" at bounding box center [222, 114] width 268 height 7
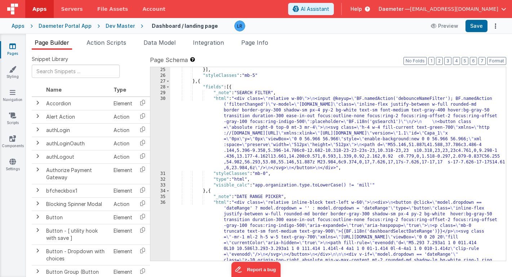
scroll to position [205, 0]
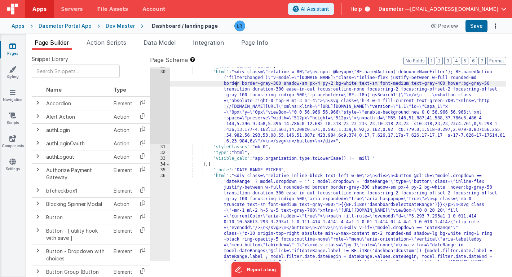
click at [237, 85] on div ""_note" : "SEARCH FILTER" , "html" : "<div class= \" relative w-80 \" > \n <inp…" at bounding box center [337, 234] width 335 height 343
click at [159, 102] on div "30" at bounding box center [160, 106] width 20 height 75
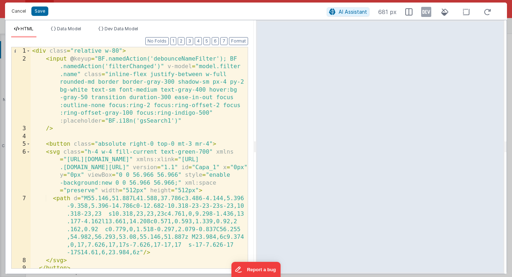
click at [16, 10] on button "Cancel" at bounding box center [19, 11] width 22 height 10
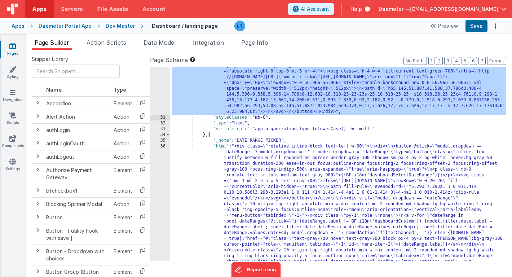
scroll to position [358, 0]
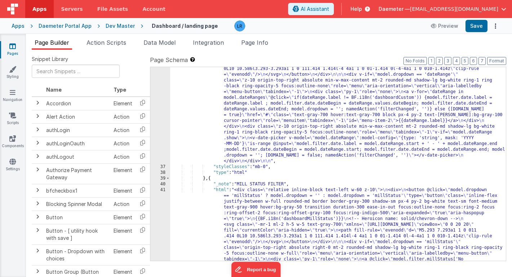
click at [276, 112] on div ""html" : "<div class= \" relative inline-block text-left w-60 \" > \n <div> \n …" at bounding box center [337, 272] width 335 height 505
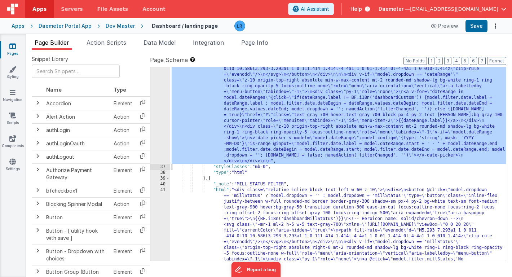
click at [156, 116] on div "36" at bounding box center [160, 92] width 20 height 144
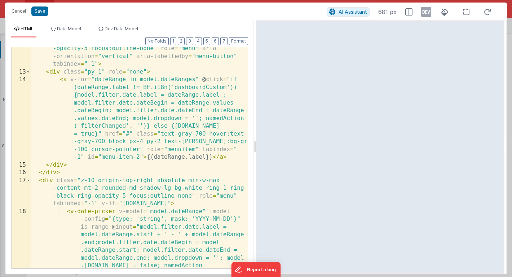
scroll to position [259, 0]
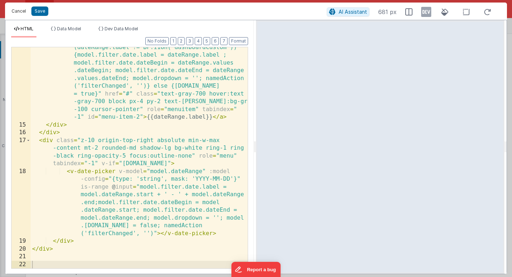
click at [17, 13] on button "Cancel" at bounding box center [19, 11] width 22 height 10
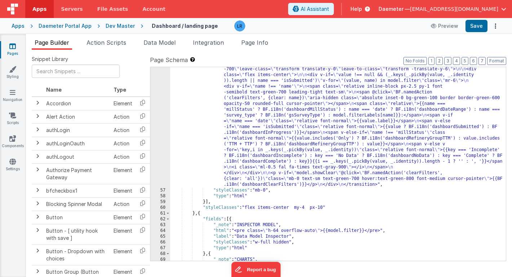
scroll to position [852, 0]
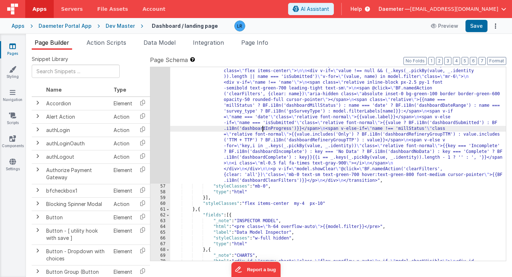
click at [262, 130] on div ""html" : "<transition class= \"\" enter-active-class= \" transition ease-out du…" at bounding box center [337, 277] width 335 height 453
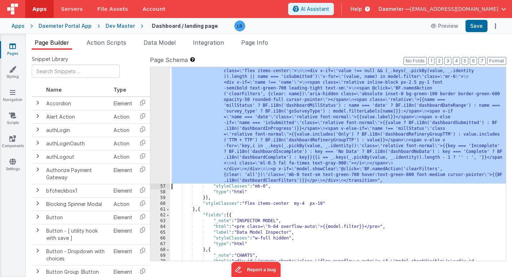
click at [164, 136] on div "56" at bounding box center [160, 117] width 20 height 133
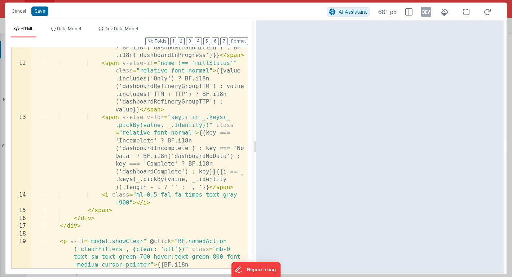
scroll to position [275, 0]
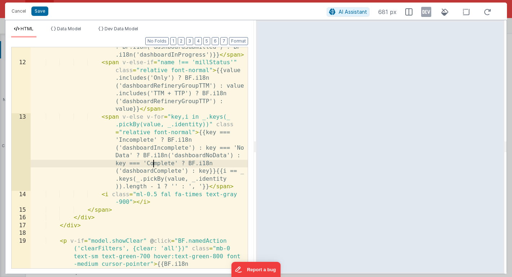
click at [153, 162] on div "< span v-else-if = "name === 'isSubmitted'" class = "relative font-normal" > {{…" at bounding box center [139, 173] width 217 height 291
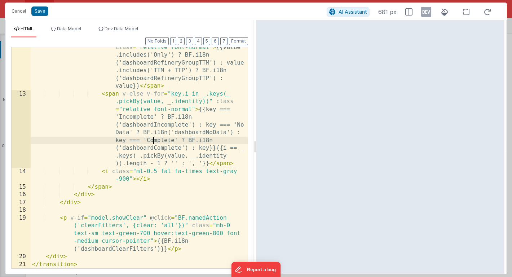
scroll to position [298, 0]
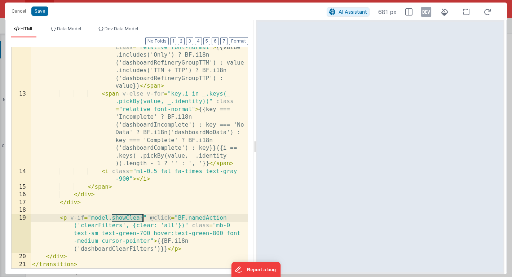
drag, startPoint x: 112, startPoint y: 219, endPoint x: 142, endPoint y: 217, distance: 30.3
click at [142, 217] on div "< span v-else-if = "name !== 'millStatus'" class = "relative font-normal" > {{v…" at bounding box center [139, 177] width 217 height 283
click at [18, 12] on button "Cancel" at bounding box center [19, 11] width 22 height 10
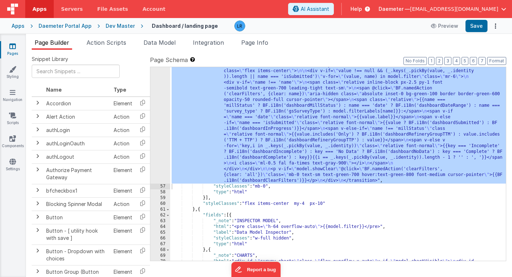
click at [275, 134] on div ""html" : "<transition class= \"\" enter-active-class= \" transition ease-out du…" at bounding box center [337, 163] width 335 height 193
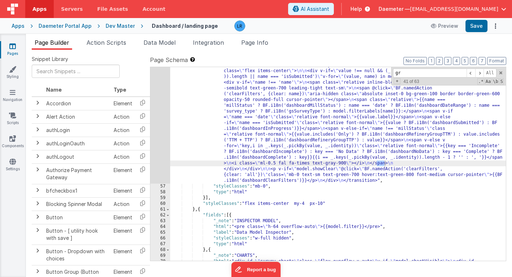
type input "g"
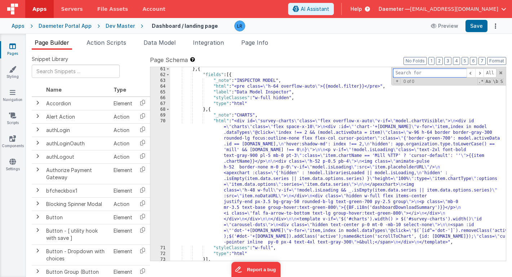
scroll to position [998, 0]
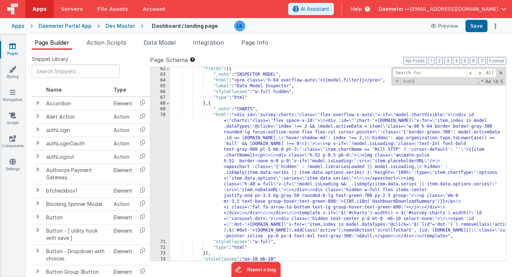
click at [249, 187] on div ""fields" : [{ "_note" : "INSPECTOR MODEL" , "html" : "<pre class= \" h-64 overf…" at bounding box center [337, 168] width 335 height 205
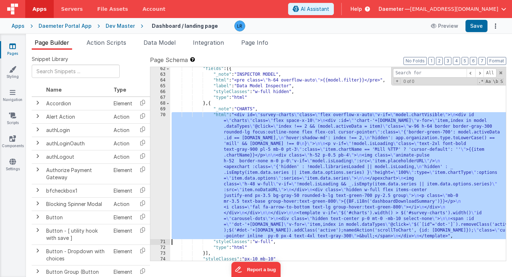
click at [160, 192] on div "70" at bounding box center [160, 175] width 20 height 127
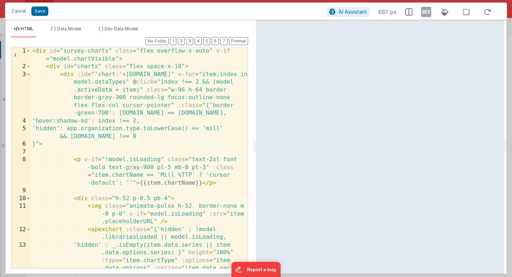
type input ""html": "<div id=\"survey-charts\" class=\"flex overflow-x-auto\" v-if=\"model.…"
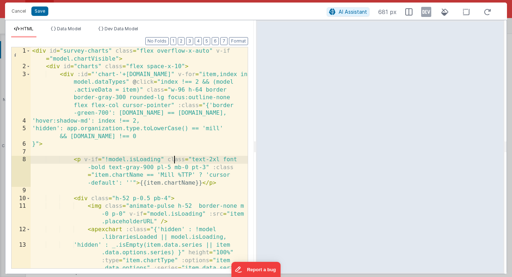
scroll to position [0, 0]
click at [173, 158] on div "< div id = "survey-charts" class = "flex overflow-x-auto" v-if = "model.chartVi…" at bounding box center [139, 184] width 217 height 275
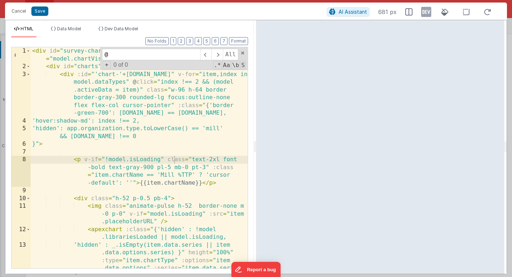
scroll to position [275, 0]
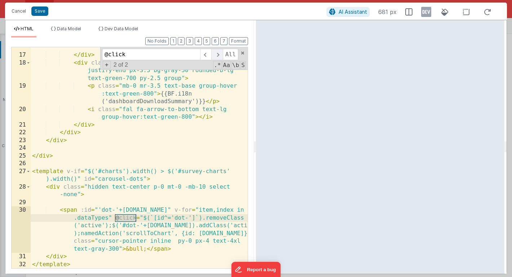
type input "@click"
click at [218, 53] on span at bounding box center [216, 55] width 11 height 12
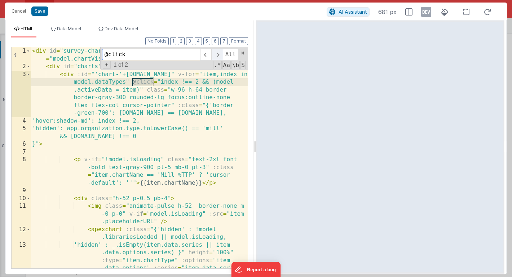
click at [218, 53] on span at bounding box center [216, 55] width 11 height 12
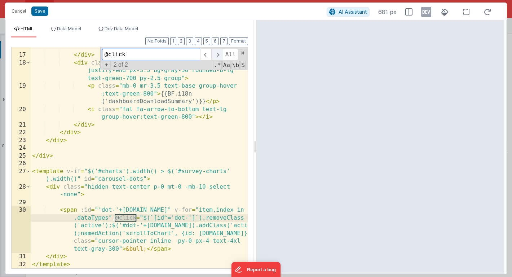
scroll to position [275, 0]
click at [218, 53] on span at bounding box center [216, 55] width 11 height 12
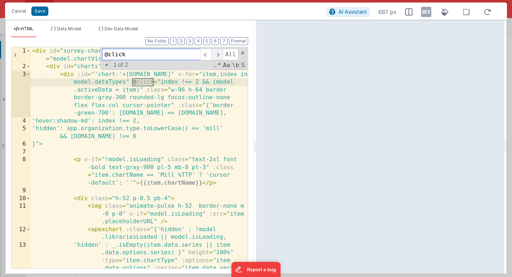
scroll to position [0, 0]
click at [20, 13] on button "Cancel" at bounding box center [19, 11] width 22 height 10
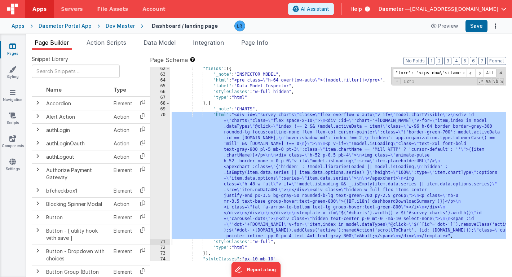
click at [237, 132] on div ""fields" : [{ "_note" : "INSPECTOR MODEL" , "html" : "<pre class= \" h-64 overf…" at bounding box center [337, 168] width 335 height 205
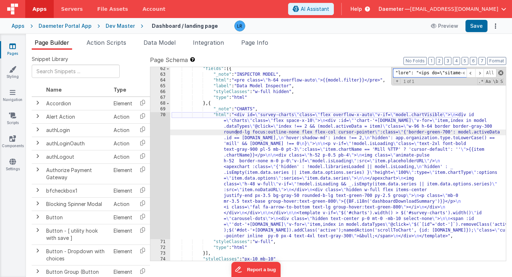
click at [502, 71] on span at bounding box center [500, 72] width 5 height 5
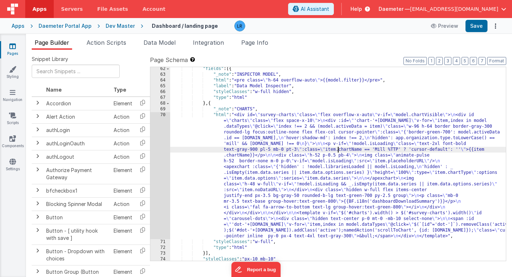
click at [339, 150] on div ""fields" : [{ "_note" : "INSPECTOR MODEL" , "html" : "<pre class= \" h-64 overf…" at bounding box center [337, 168] width 335 height 205
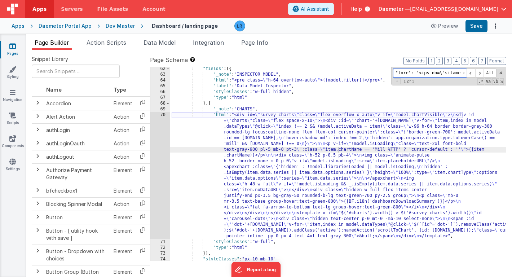
paste input "showClear"
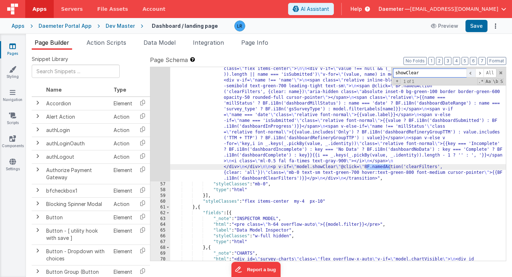
type input "showClear"
click at [470, 74] on span at bounding box center [470, 72] width 9 height 9
click at [479, 74] on span at bounding box center [479, 72] width 9 height 9
click at [263, 39] on span "Page Info" at bounding box center [254, 42] width 27 height 7
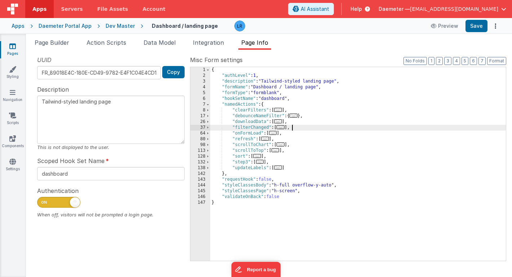
click at [311, 127] on div "{ "authLevel" : 1 , "description" : "Tailwind-styled landing page" , "formName"…" at bounding box center [357, 169] width 295 height 205
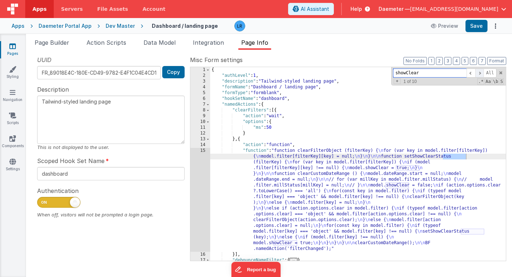
click at [480, 73] on span at bounding box center [479, 72] width 9 height 9
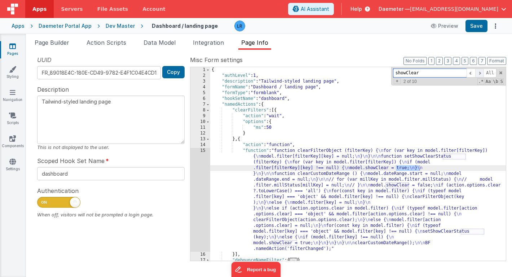
click at [480, 73] on span at bounding box center [479, 72] width 9 height 9
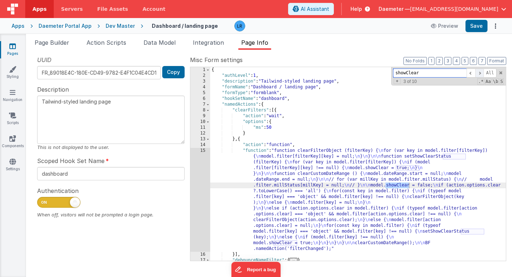
click at [480, 73] on span at bounding box center [479, 72] width 9 height 9
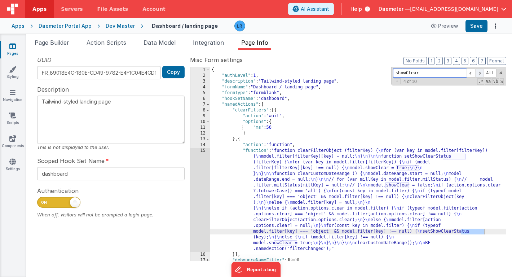
click at [480, 73] on span at bounding box center [479, 72] width 9 height 9
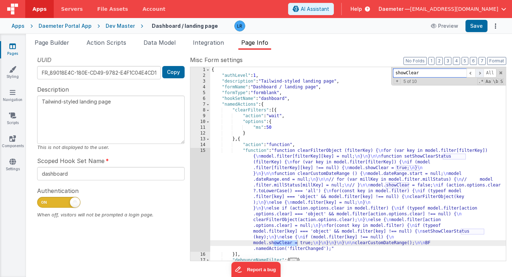
click at [480, 73] on span at bounding box center [479, 72] width 9 height 9
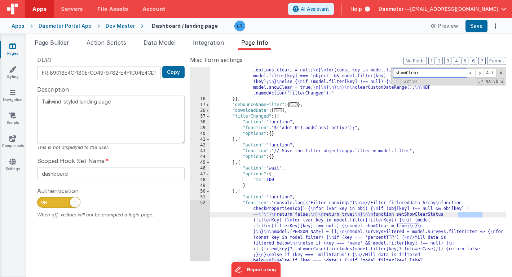
scroll to position [167, 0]
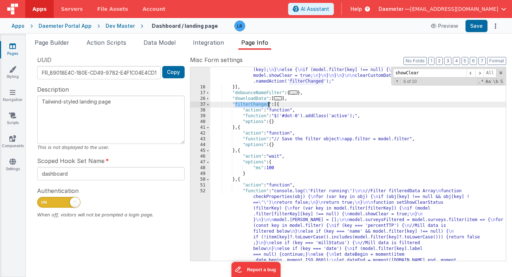
drag, startPoint x: 235, startPoint y: 104, endPoint x: 268, endPoint y: 105, distance: 33.9
click at [268, 105] on div ""function" : "function clearFilterObject (filterKey) { \n for (var key in model…" at bounding box center [357, 271] width 295 height 580
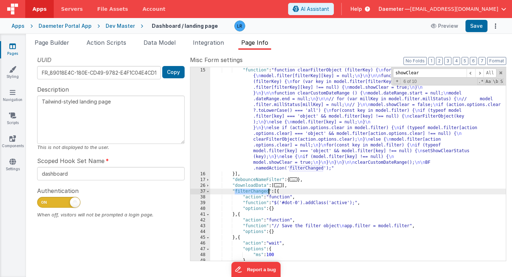
scroll to position [0, 0]
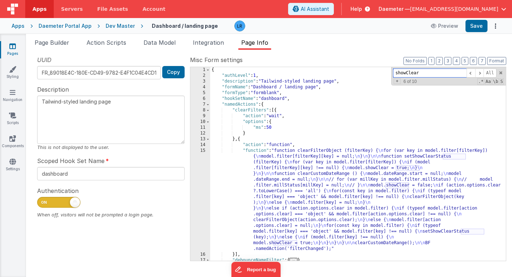
drag, startPoint x: 425, startPoint y: 72, endPoint x: 383, endPoint y: 72, distance: 42.2
click at [383, 72] on div "{ "authLevel" : 1 , "description" : "Tailwind-styled landing page" , "formName"…" at bounding box center [357, 163] width 295 height 193
paste input "filterChanged"
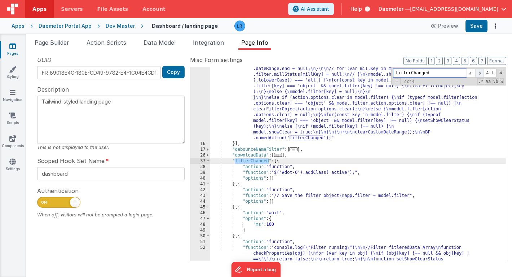
type input "filterChanged"
click at [479, 73] on span at bounding box center [479, 72] width 9 height 9
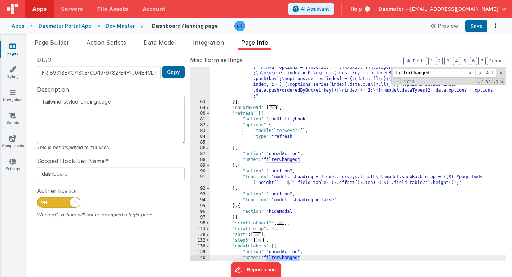
scroll to position [827, 0]
click at [479, 73] on span at bounding box center [479, 72] width 9 height 9
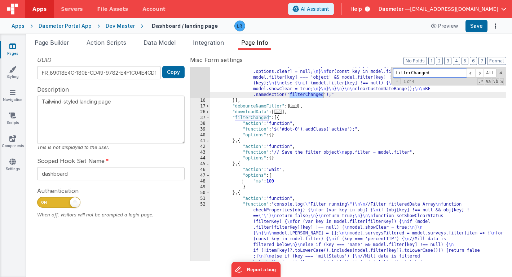
scroll to position [154, 0]
click at [60, 43] on span "Page Builder" at bounding box center [52, 42] width 35 height 7
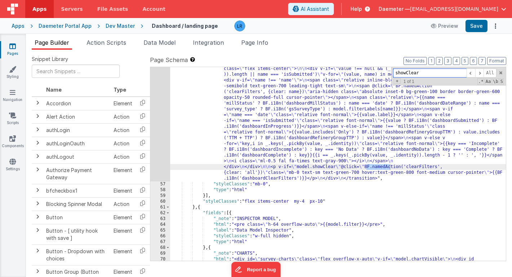
drag, startPoint x: 426, startPoint y: 76, endPoint x: 376, endPoint y: 72, distance: 50.2
click at [376, 72] on div ""html" : "<transition class= \"\" enter-active-class= \" transition ease-out du…" at bounding box center [337, 163] width 335 height 193
paste input "filterChanged"
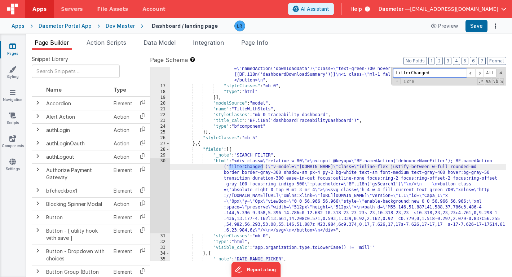
scroll to position [116, 0]
type input "filterChanged"
